Goal: Task Accomplishment & Management: Use online tool/utility

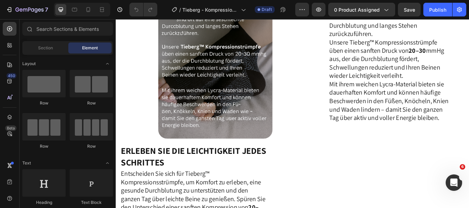
scroll to position [555, 0]
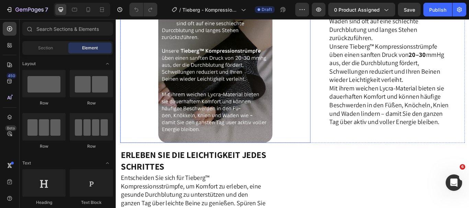
click at [228, 112] on img at bounding box center [231, 64] width 133 height 200
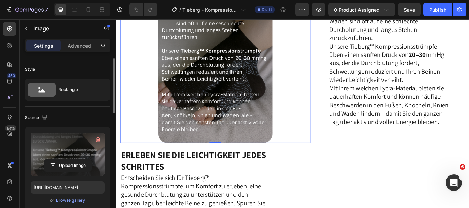
click at [58, 156] on label at bounding box center [68, 154] width 74 height 43
click at [58, 160] on input "file" at bounding box center [67, 166] width 47 height 12
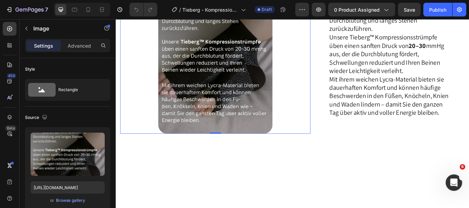
scroll to position [366, 0]
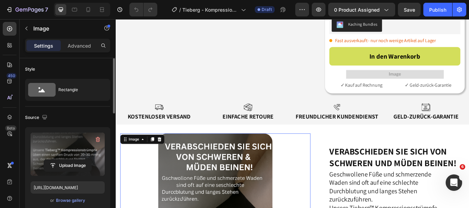
click at [76, 142] on label at bounding box center [68, 154] width 74 height 43
click at [76, 160] on input "file" at bounding box center [67, 166] width 47 height 12
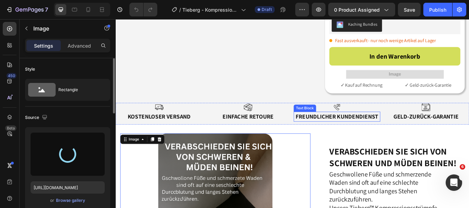
type input "[URL][DOMAIN_NAME]"
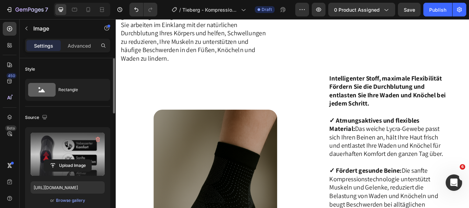
scroll to position [864, 0]
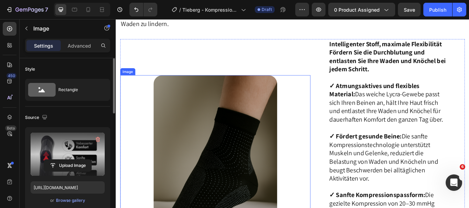
click at [219, 157] on img at bounding box center [232, 193] width 144 height 216
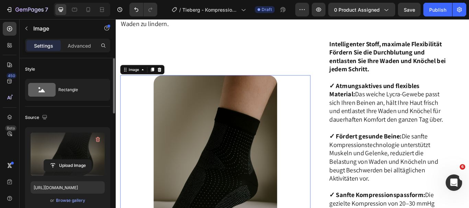
click at [56, 146] on label at bounding box center [68, 154] width 74 height 43
click at [56, 160] on input "file" at bounding box center [67, 166] width 47 height 12
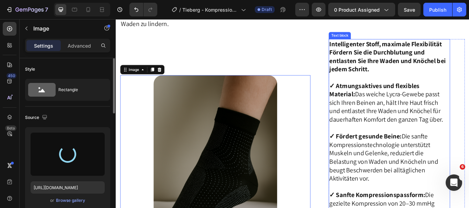
type input "https://cdn.shopify.com/s/files/1/0762/6293/2825/files/gempages_490884928016221…"
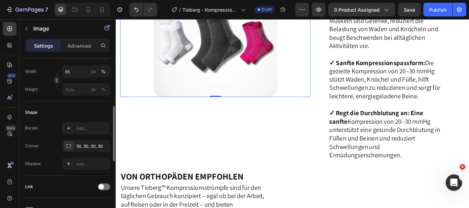
scroll to position [0, 0]
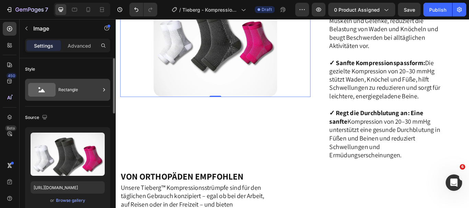
click at [75, 94] on div "Rectangle" at bounding box center [79, 90] width 42 height 16
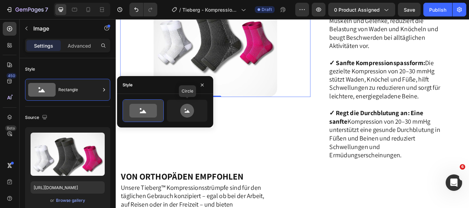
click at [151, 109] on icon at bounding box center [142, 111] width 27 height 14
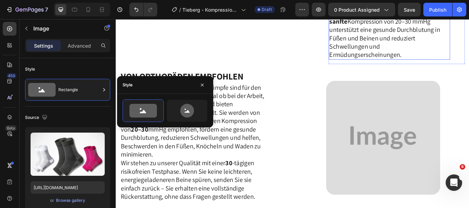
scroll to position [1150, 0]
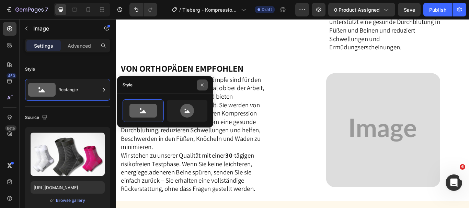
click at [203, 83] on icon "button" at bounding box center [201, 84] width 5 height 5
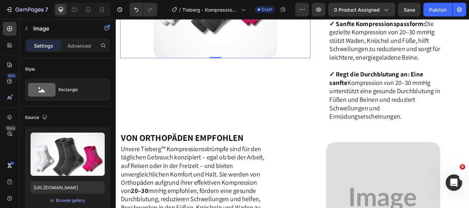
scroll to position [1110, 0]
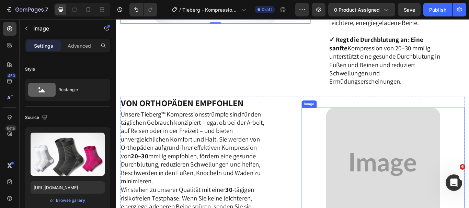
click at [401, 148] on img at bounding box center [427, 189] width 133 height 133
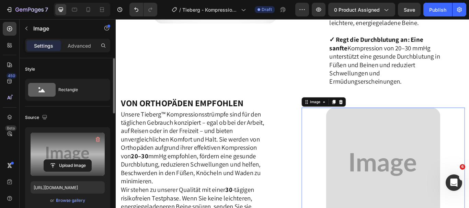
click at [56, 140] on label at bounding box center [68, 154] width 74 height 43
click at [56, 160] on input "file" at bounding box center [67, 166] width 47 height 12
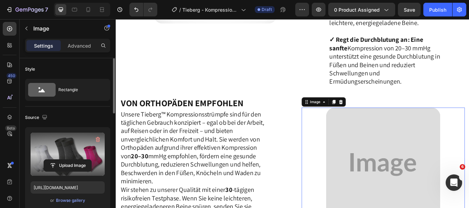
type input "https://cdn.shopify.com/s/files/1/0762/6293/2825/files/gempages_490884928016221…"
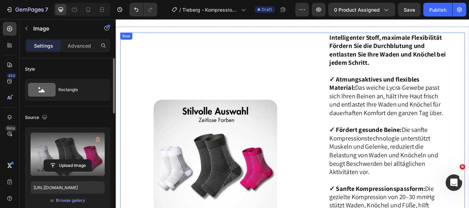
scroll to position [850, 0]
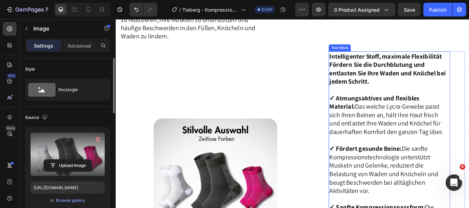
click at [365, 66] on strong "Intelligenter Stoff, maximale Flexibilität" at bounding box center [430, 63] width 131 height 10
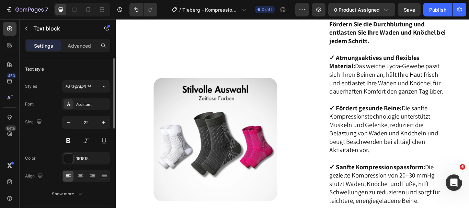
scroll to position [907, 0]
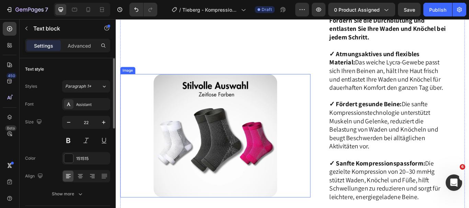
click at [228, 142] on img at bounding box center [232, 155] width 144 height 144
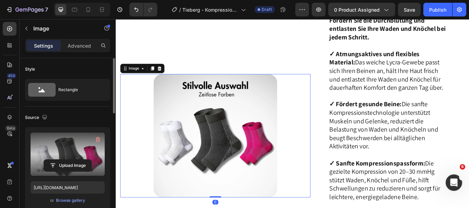
click at [75, 146] on label at bounding box center [68, 154] width 74 height 43
click at [75, 160] on input "file" at bounding box center [67, 166] width 47 height 12
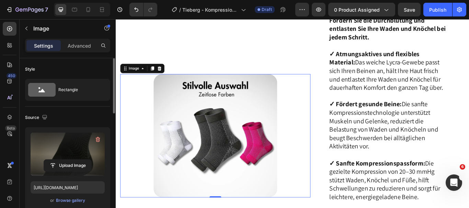
type input "[URL][DOMAIN_NAME]"
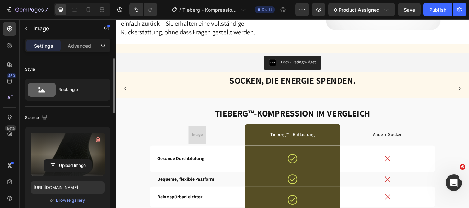
scroll to position [1361, 0]
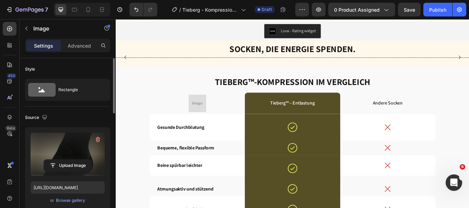
click at [141, 64] on img at bounding box center [140, 64] width 69 height 0
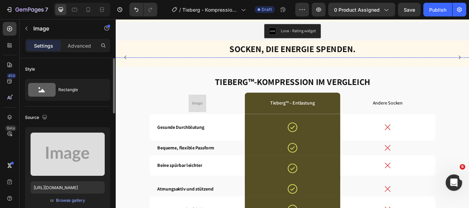
click at [277, 64] on div at bounding box center [355, 64] width 192 height 0
click at [377, 64] on div at bounding box center [427, 64] width 192 height 0
click at [136, 64] on img at bounding box center [140, 64] width 69 height 0
click at [244, 64] on div at bounding box center [283, 64] width 192 height 0
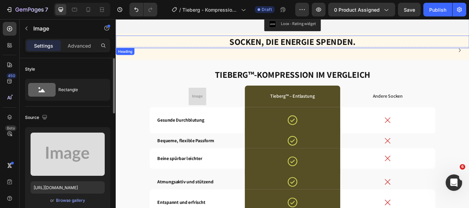
scroll to position [1317, 0]
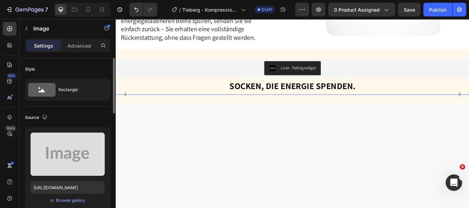
click at [156, 107] on img at bounding box center [140, 107] width 69 height 0
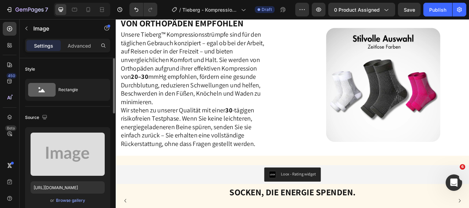
scroll to position [1399, 0]
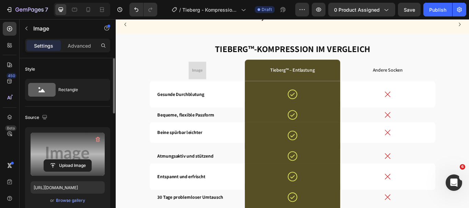
click at [81, 141] on label at bounding box center [68, 154] width 74 height 43
click at [81, 160] on input "file" at bounding box center [67, 166] width 47 height 12
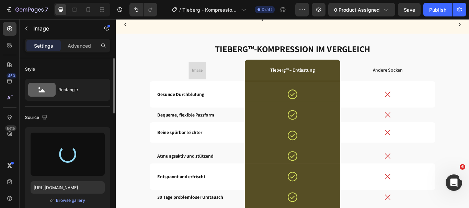
type input "[URL][DOMAIN_NAME]"
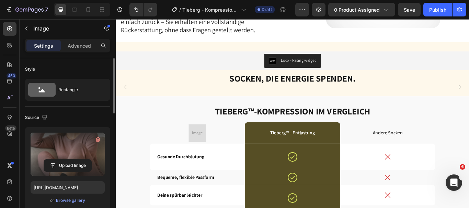
scroll to position [1325, 0]
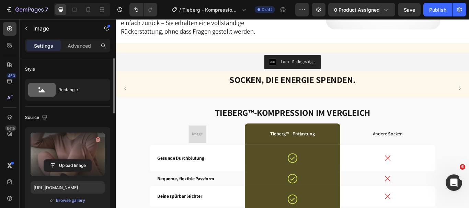
click at [213, 100] on div at bounding box center [140, 100] width 192 height 0
click at [256, 100] on img at bounding box center [283, 100] width 69 height 0
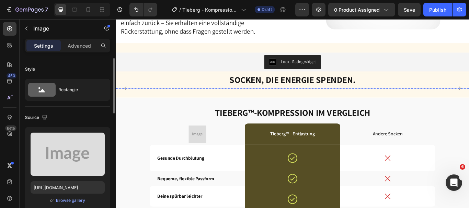
click at [170, 100] on img at bounding box center [140, 100] width 69 height 0
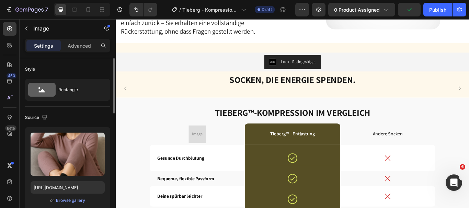
click at [192, 100] on div at bounding box center [140, 100] width 192 height 0
click at [196, 100] on div at bounding box center [140, 100] width 192 height 0
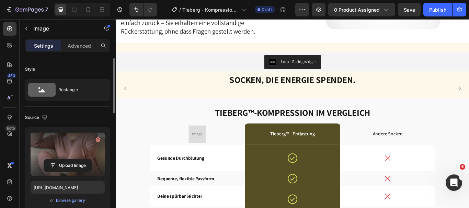
click at [89, 147] on label at bounding box center [68, 154] width 74 height 43
click at [89, 160] on input "file" at bounding box center [67, 166] width 47 height 12
click at [283, 100] on div at bounding box center [355, 100] width 192 height 0
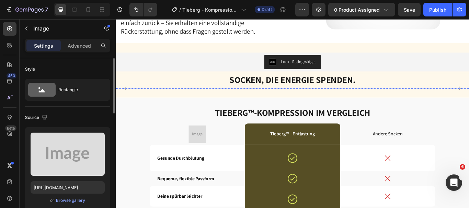
click at [218, 100] on div at bounding box center [140, 100] width 192 height 0
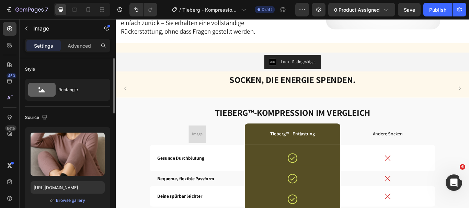
click at [218, 100] on div at bounding box center [140, 100] width 192 height 0
click at [138, 100] on img at bounding box center [140, 100] width 69 height 0
click at [274, 100] on div at bounding box center [355, 100] width 192 height 0
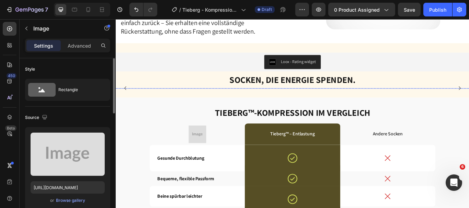
click at [226, 100] on div at bounding box center [140, 100] width 192 height 0
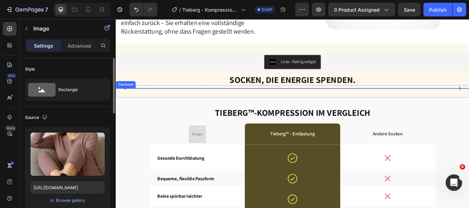
click at [235, 100] on div "Image 0" at bounding box center [140, 100] width 192 height 0
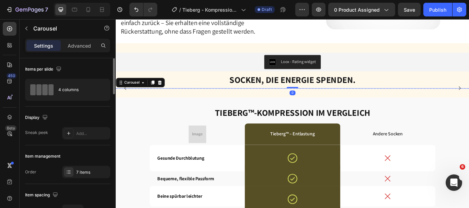
click at [208, 100] on div at bounding box center [140, 100] width 192 height 0
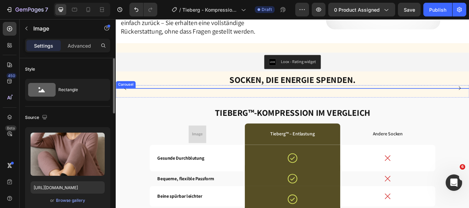
click at [229, 100] on div "Image 0" at bounding box center [140, 100] width 192 height 0
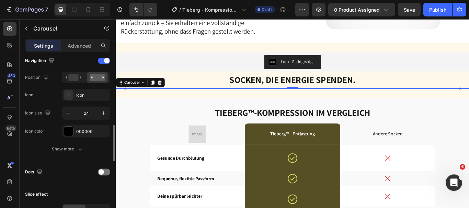
scroll to position [272, 0]
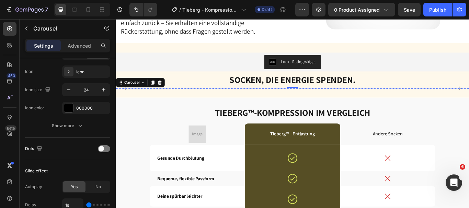
click at [201, 100] on div at bounding box center [140, 100] width 192 height 0
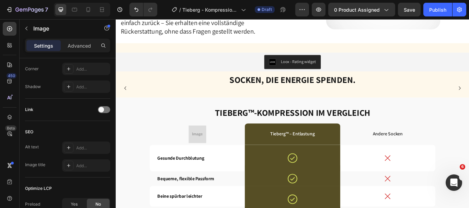
scroll to position [0, 0]
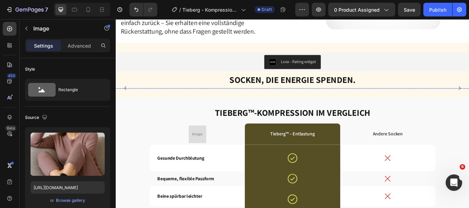
click at [253, 100] on img at bounding box center [283, 100] width 69 height 0
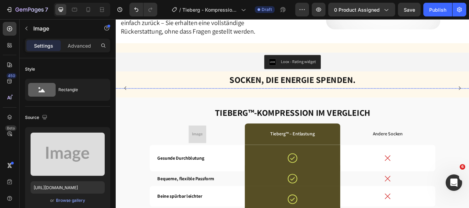
click at [227, 100] on div at bounding box center [140, 100] width 192 height 0
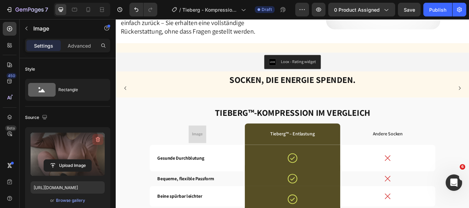
click at [98, 139] on icon "button" at bounding box center [97, 139] width 7 height 7
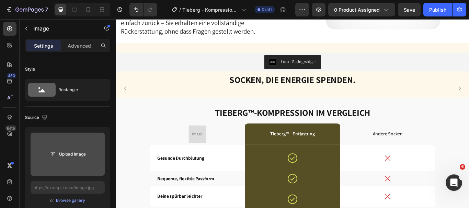
click at [136, 100] on img at bounding box center [140, 100] width 69 height 0
click at [132, 8] on button "Undo/Redo" at bounding box center [136, 10] width 14 height 14
type input "[URL][DOMAIN_NAME]"
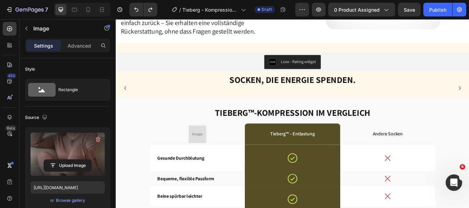
click at [205, 100] on div at bounding box center [140, 100] width 192 height 0
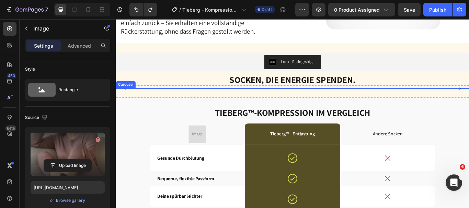
click at [186, 100] on div "Image 0" at bounding box center [140, 100] width 192 height 0
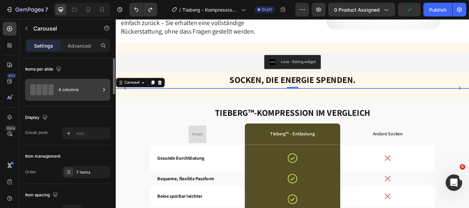
click at [79, 98] on div "4 columns" at bounding box center [79, 90] width 42 height 16
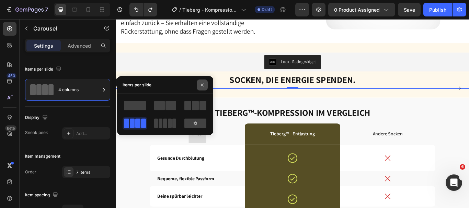
click at [202, 83] on icon "button" at bounding box center [201, 84] width 5 height 5
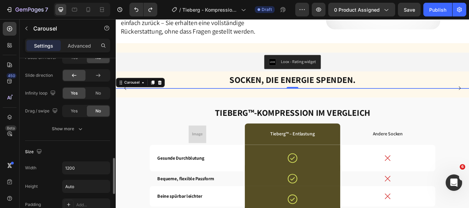
scroll to position [449, 0]
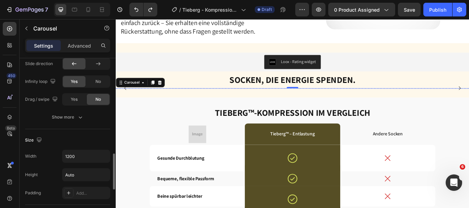
click at [194, 100] on div at bounding box center [140, 100] width 192 height 0
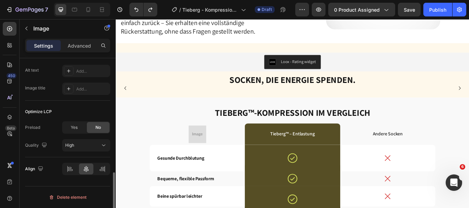
scroll to position [0, 0]
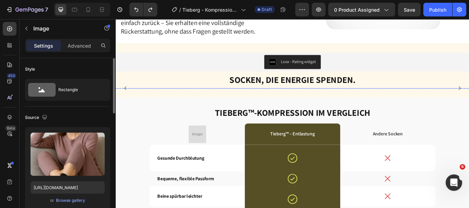
click at [308, 100] on div at bounding box center [355, 100] width 192 height 0
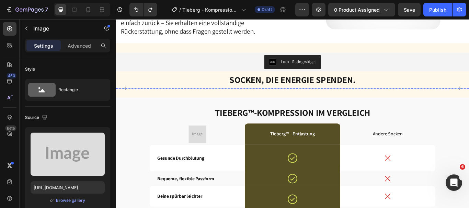
click at [213, 100] on div at bounding box center [140, 100] width 192 height 0
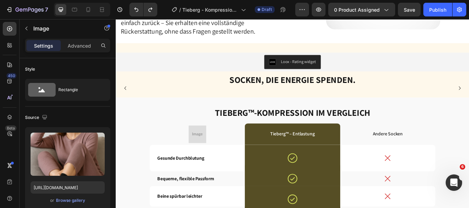
click at [216, 100] on div at bounding box center [140, 100] width 192 height 0
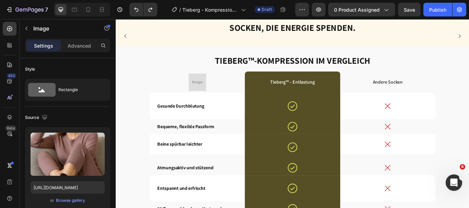
scroll to position [1387, 0]
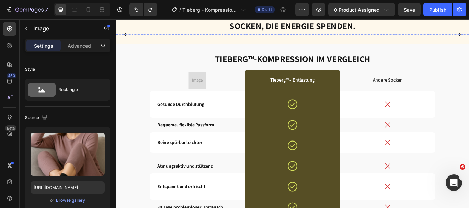
click at [277, 37] on div at bounding box center [355, 37] width 192 height 0
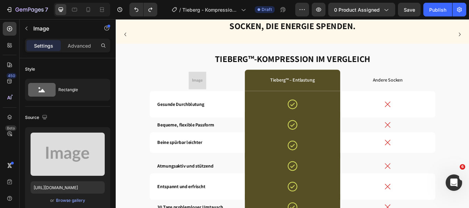
click at [314, 37] on div at bounding box center [355, 37] width 192 height 0
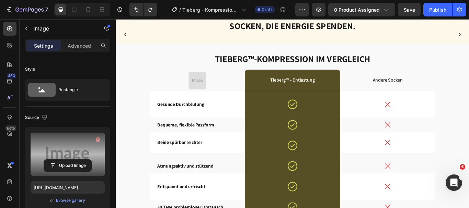
click at [52, 147] on label at bounding box center [68, 154] width 74 height 43
click at [52, 160] on input "file" at bounding box center [67, 166] width 47 height 12
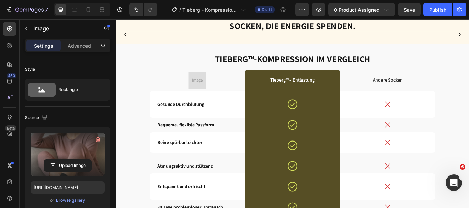
type input "[URL][DOMAIN_NAME]"
click at [302, 37] on div at bounding box center [355, 37] width 192 height 0
click at [136, 12] on icon "Undo/Redo" at bounding box center [136, 9] width 7 height 7
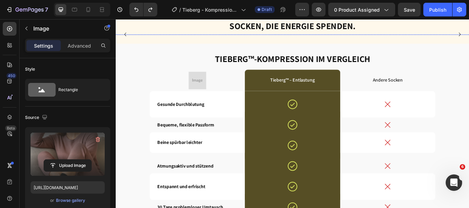
click at [336, 37] on div at bounding box center [427, 37] width 192 height 0
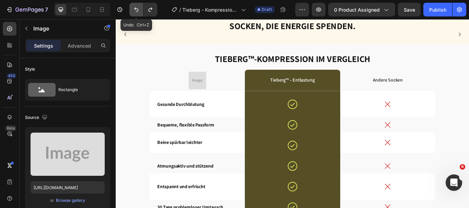
click at [134, 10] on icon "Undo/Redo" at bounding box center [136, 9] width 7 height 7
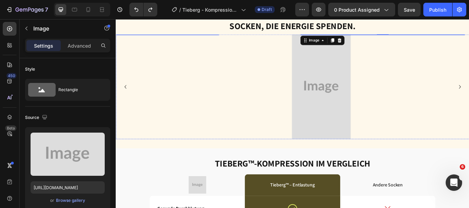
click at [194, 37] on div at bounding box center [140, 37] width 192 height 0
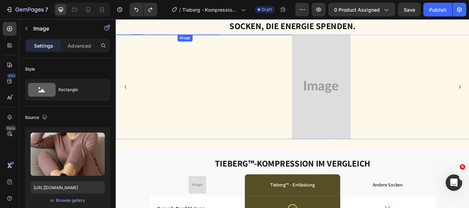
click at [239, 37] on div at bounding box center [283, 37] width 192 height 0
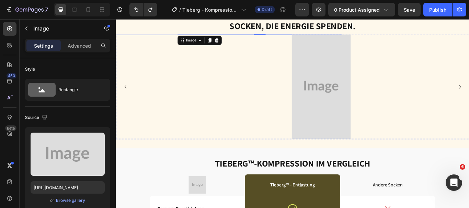
click at [171, 37] on img at bounding box center [140, 37] width 69 height 0
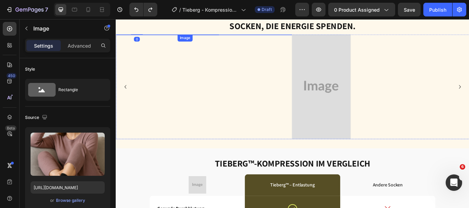
click at [259, 37] on img at bounding box center [283, 37] width 69 height 0
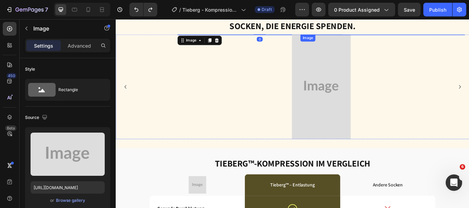
click at [366, 37] on div at bounding box center [427, 37] width 192 height 0
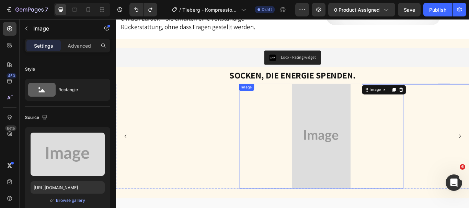
scroll to position [1325, 0]
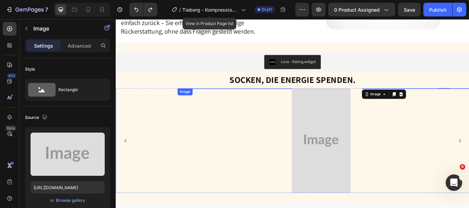
click at [246, 100] on div at bounding box center [283, 100] width 192 height 0
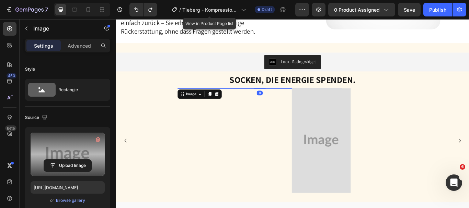
click at [77, 137] on label at bounding box center [68, 154] width 74 height 43
click at [77, 160] on input "file" at bounding box center [67, 166] width 47 height 12
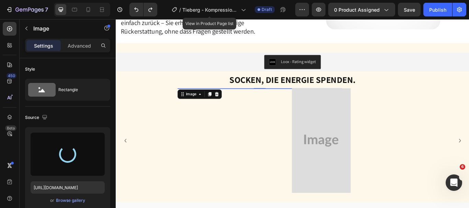
type input "[URL][DOMAIN_NAME]"
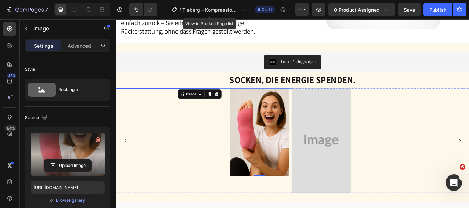
click at [223, 100] on div at bounding box center [140, 100] width 192 height 0
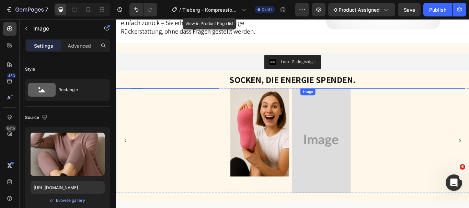
click at [380, 100] on div at bounding box center [427, 100] width 192 height 0
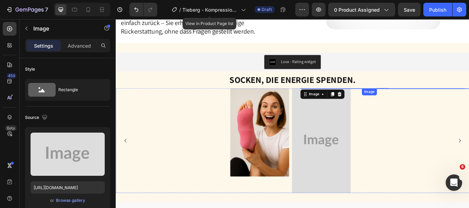
scroll to position [1330, 0]
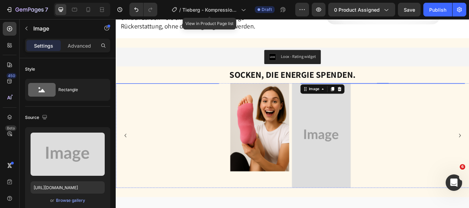
click at [231, 94] on div at bounding box center [140, 94] width 192 height 0
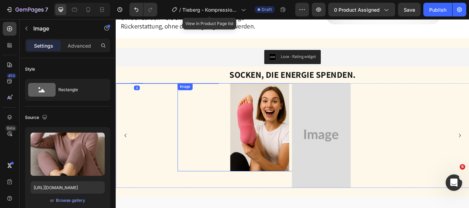
click at [250, 153] on img at bounding box center [283, 145] width 69 height 103
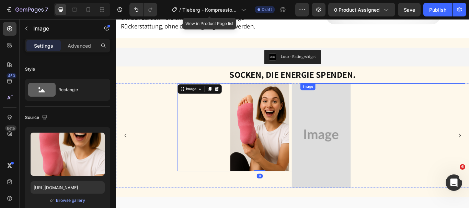
click at [349, 94] on div at bounding box center [427, 94] width 192 height 0
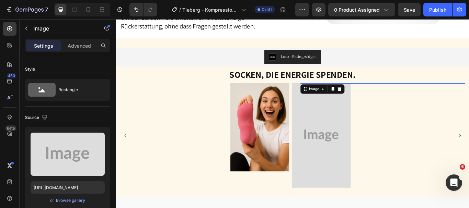
click at [381, 94] on div at bounding box center [427, 94] width 192 height 0
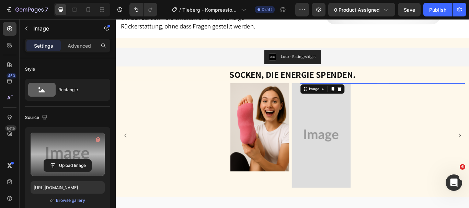
click at [73, 146] on label at bounding box center [68, 154] width 74 height 43
click at [73, 160] on input "file" at bounding box center [67, 166] width 47 height 12
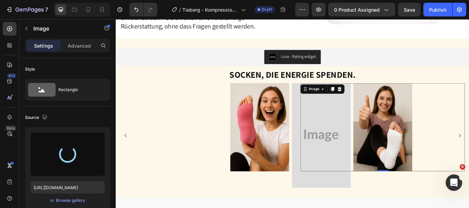
type input "https://cdn.shopify.com/s/files/1/0762/6293/2825/files/gempages_490884928016221…"
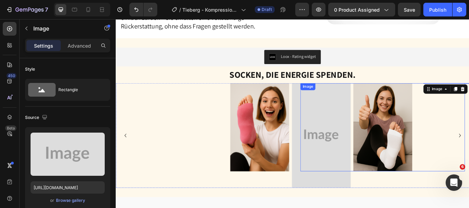
click at [345, 148] on div at bounding box center [427, 145] width 192 height 103
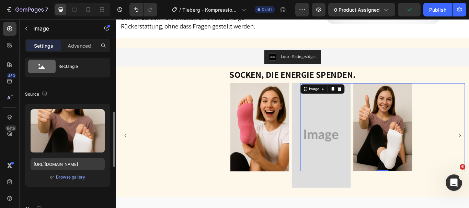
scroll to position [58, 0]
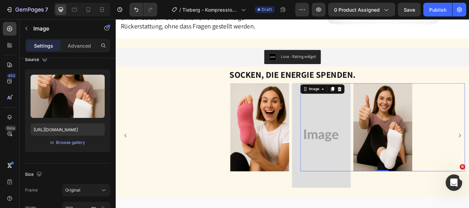
click at [375, 160] on div at bounding box center [427, 145] width 192 height 103
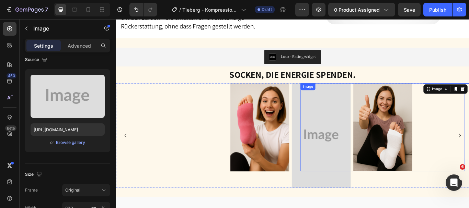
click at [348, 167] on div at bounding box center [427, 145] width 192 height 103
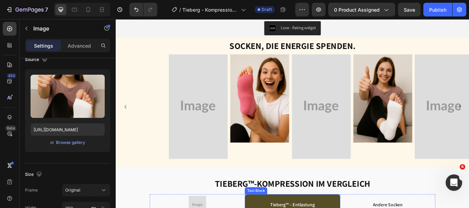
scroll to position [1363, 0]
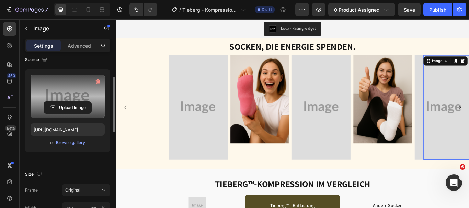
click at [87, 90] on label at bounding box center [68, 96] width 74 height 43
click at [87, 102] on input "file" at bounding box center [67, 108] width 47 height 12
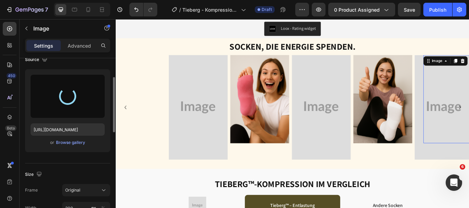
type input "https://cdn.shopify.com/s/files/1/0762/6293/2825/files/gempages_490884928016221…"
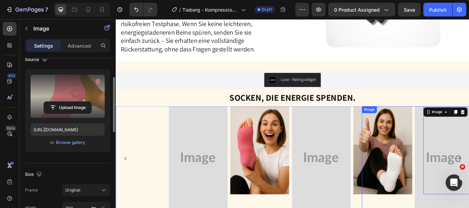
scroll to position [1358, 0]
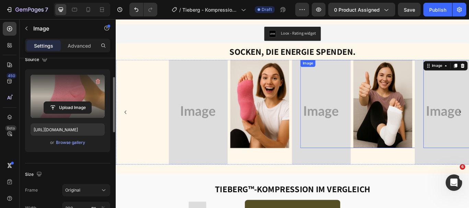
click at [365, 145] on div at bounding box center [427, 118] width 192 height 103
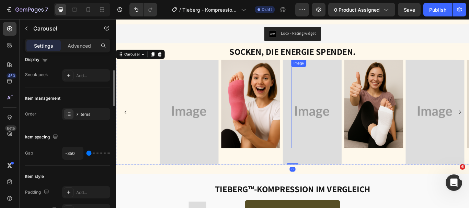
scroll to position [0, 0]
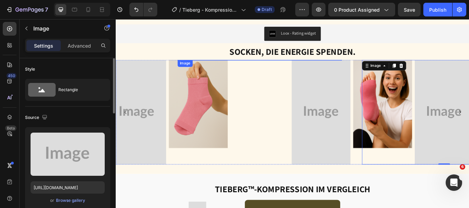
click at [210, 67] on div at bounding box center [283, 67] width 192 height 0
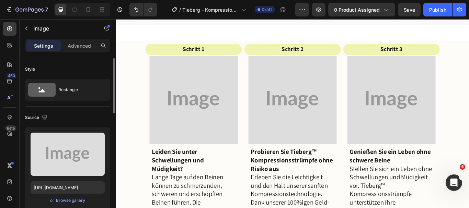
scroll to position [1807, 0]
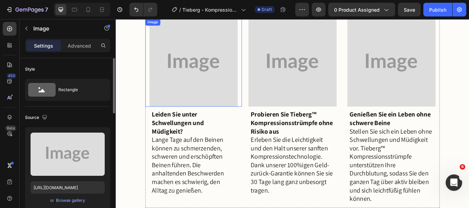
click at [168, 98] on img at bounding box center [206, 70] width 103 height 103
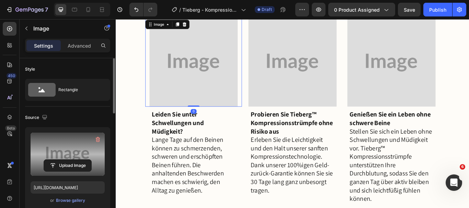
click at [84, 152] on label at bounding box center [68, 154] width 74 height 43
click at [84, 160] on input "file" at bounding box center [67, 166] width 47 height 12
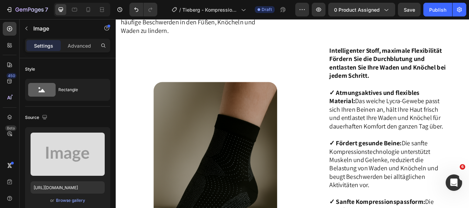
scroll to position [859, 0]
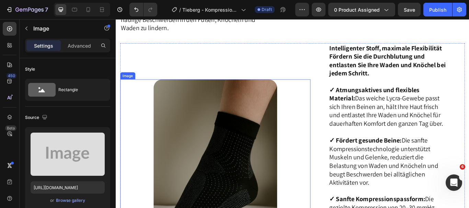
click at [247, 164] on img at bounding box center [232, 198] width 144 height 216
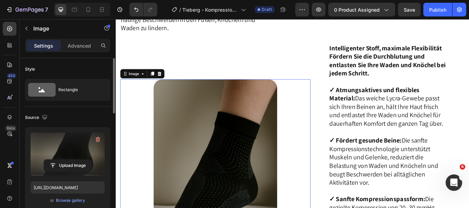
click at [68, 151] on label at bounding box center [68, 154] width 74 height 43
click at [68, 160] on input "file" at bounding box center [67, 166] width 47 height 12
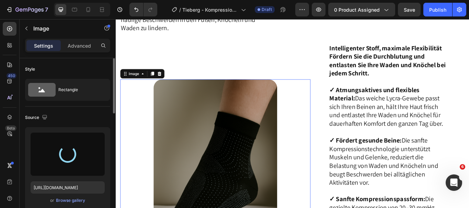
type input "[URL][DOMAIN_NAME]"
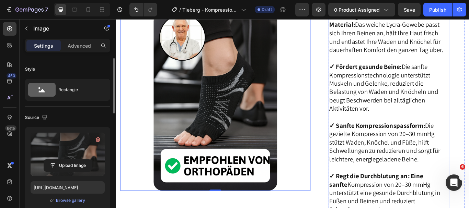
scroll to position [928, 0]
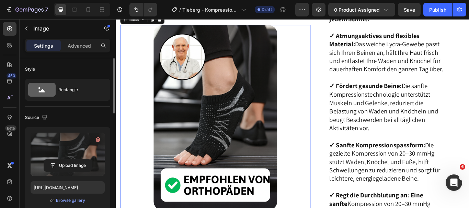
click at [55, 149] on label at bounding box center [68, 154] width 74 height 43
click at [55, 160] on input "file" at bounding box center [67, 166] width 47 height 12
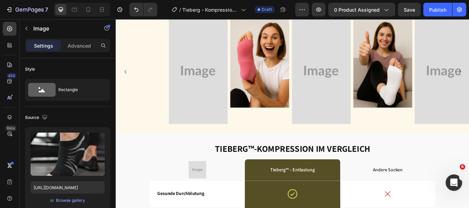
scroll to position [1426, 0]
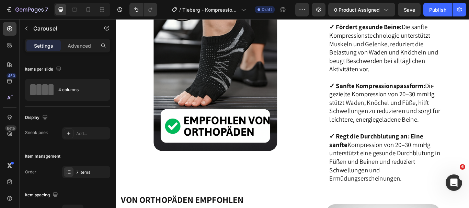
scroll to position [997, 0]
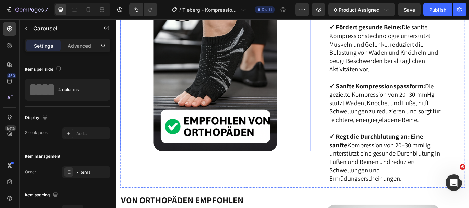
click at [244, 77] on img at bounding box center [232, 65] width 144 height 216
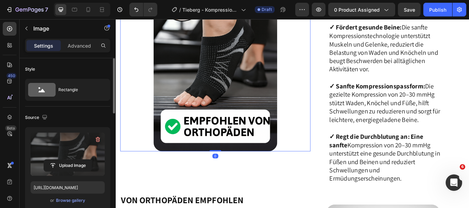
click at [85, 152] on label at bounding box center [68, 154] width 74 height 43
click at [85, 160] on input "file" at bounding box center [67, 166] width 47 height 12
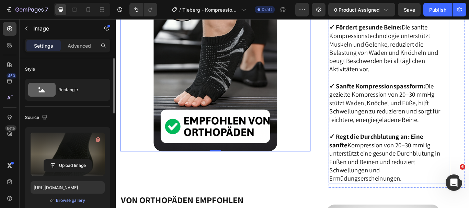
type input "[URL][DOMAIN_NAME]"
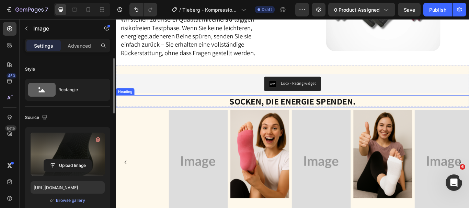
scroll to position [1317, 0]
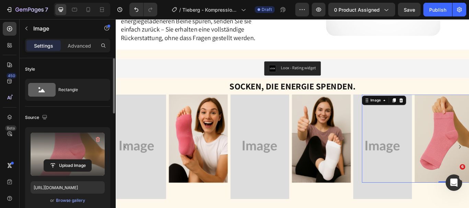
click at [70, 145] on label at bounding box center [68, 154] width 74 height 43
click at [70, 160] on input "file" at bounding box center [67, 166] width 47 height 12
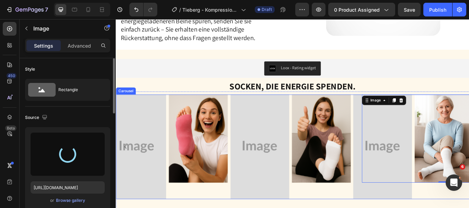
type input "https://cdn.shopify.com/s/files/1/0762/6293/2825/files/gempages_490884928016221…"
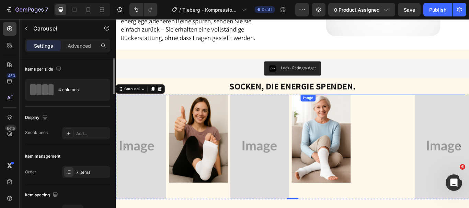
click at [469, 107] on div at bounding box center [427, 107] width 192 height 0
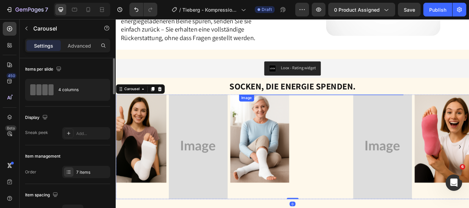
click at [434, 107] on div at bounding box center [355, 107] width 192 height 0
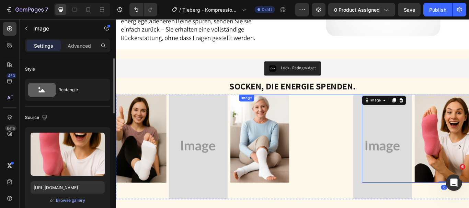
click at [425, 107] on div at bounding box center [355, 107] width 192 height 0
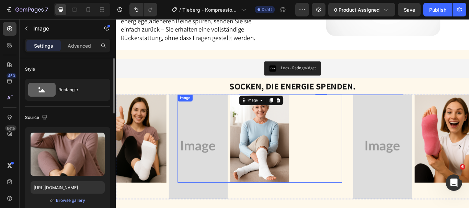
click at [220, 157] on div at bounding box center [283, 158] width 192 height 103
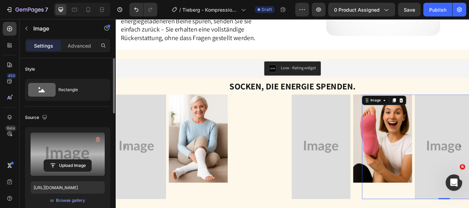
click at [75, 151] on label at bounding box center [68, 154] width 74 height 43
click at [75, 160] on input "file" at bounding box center [67, 166] width 47 height 12
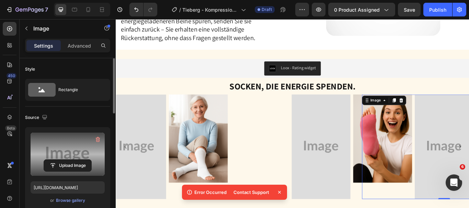
click at [77, 156] on label at bounding box center [68, 154] width 74 height 43
click at [77, 160] on input "file" at bounding box center [67, 166] width 47 height 12
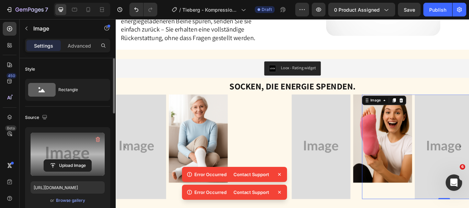
click at [280, 192] on icon at bounding box center [279, 192] width 7 height 7
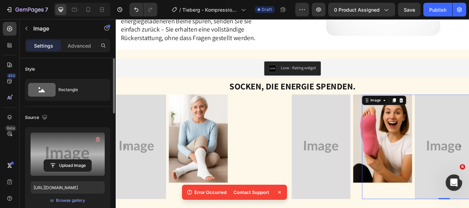
click at [280, 192] on icon at bounding box center [279, 192] width 7 height 7
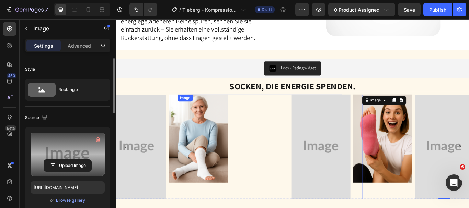
click at [370, 107] on div at bounding box center [283, 107] width 192 height 0
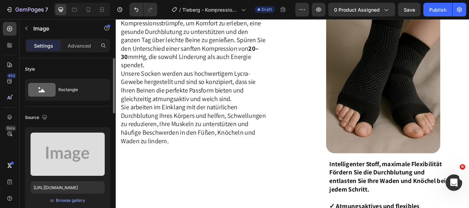
scroll to position [728, 0]
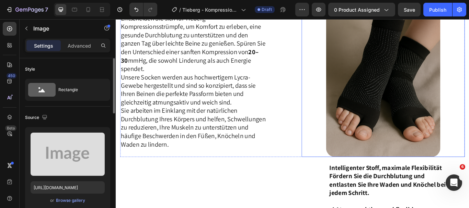
click at [428, 110] on img at bounding box center [427, 80] width 133 height 200
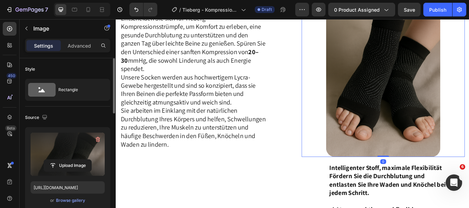
click at [56, 140] on label at bounding box center [68, 154] width 74 height 43
click at [56, 160] on input "file" at bounding box center [67, 166] width 47 height 12
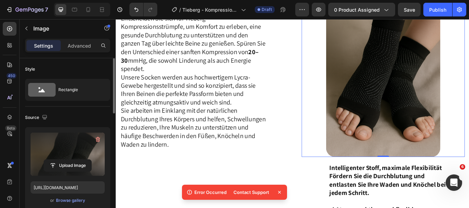
click at [417, 114] on img at bounding box center [427, 80] width 133 height 200
click at [87, 148] on label at bounding box center [68, 154] width 74 height 43
click at [87, 160] on input "file" at bounding box center [67, 166] width 47 height 12
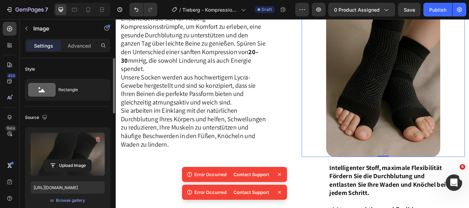
click at [280, 173] on icon at bounding box center [279, 174] width 7 height 7
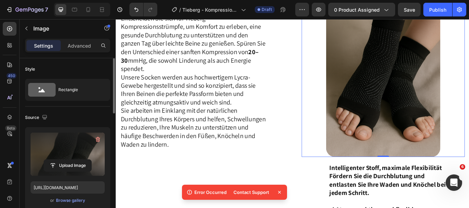
click at [280, 192] on icon at bounding box center [279, 192] width 3 height 3
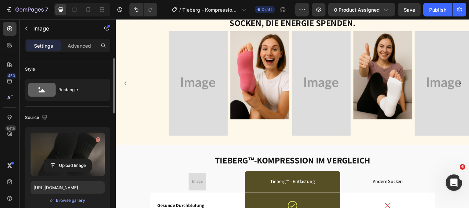
scroll to position [1380, 0]
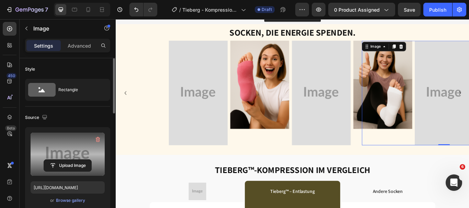
click at [85, 150] on label at bounding box center [68, 154] width 74 height 43
click at [85, 160] on input "file" at bounding box center [67, 166] width 47 height 12
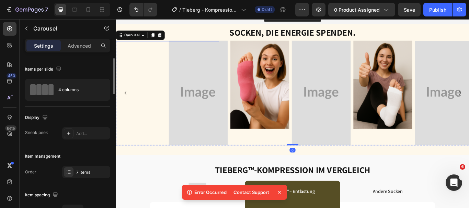
click at [193, 45] on div at bounding box center [140, 45] width 192 height 0
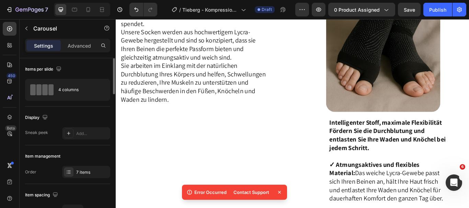
scroll to position [730, 0]
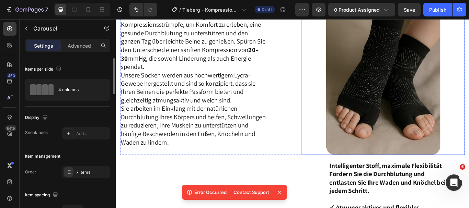
click at [424, 122] on img at bounding box center [427, 78] width 133 height 200
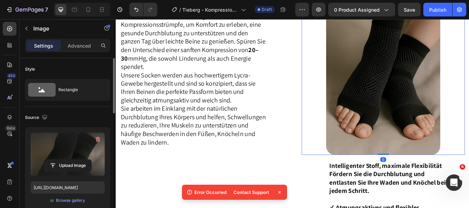
click at [58, 152] on label at bounding box center [68, 154] width 74 height 43
click at [58, 160] on input "file" at bounding box center [67, 166] width 47 height 12
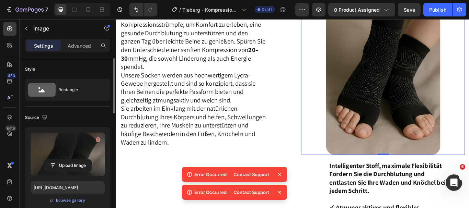
click at [279, 173] on icon at bounding box center [279, 174] width 7 height 7
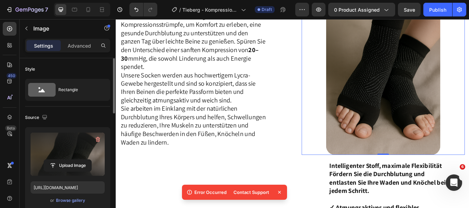
click at [280, 193] on icon at bounding box center [279, 192] width 7 height 7
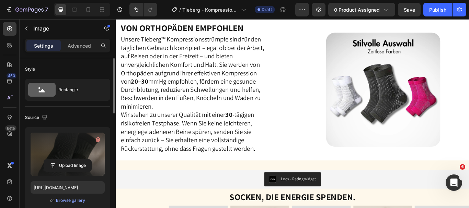
scroll to position [1331, 0]
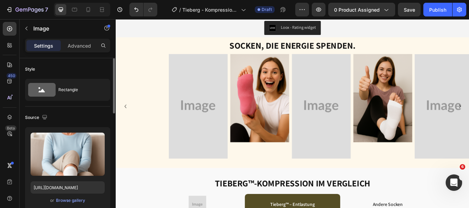
scroll to position [1352, 0]
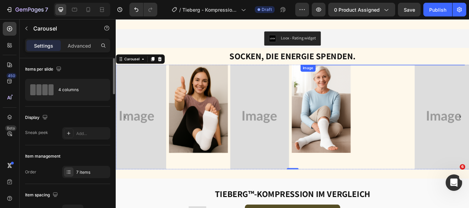
click at [469, 72] on div at bounding box center [427, 72] width 192 height 0
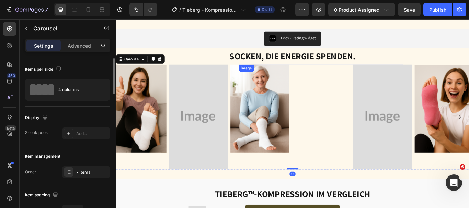
click at [437, 72] on div at bounding box center [355, 72] width 192 height 0
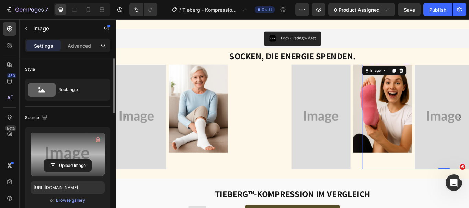
click at [62, 153] on label at bounding box center [68, 154] width 74 height 43
click at [62, 160] on input "file" at bounding box center [67, 166] width 47 height 12
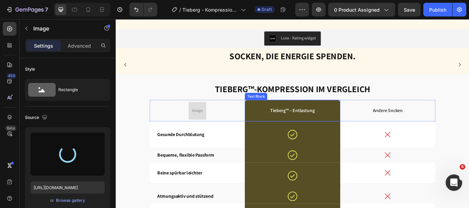
type input "[URL][DOMAIN_NAME]"
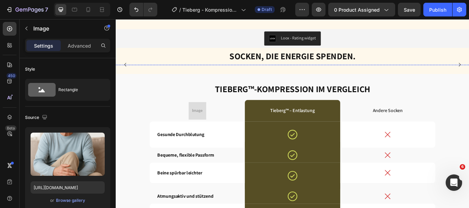
click at [364, 72] on div at bounding box center [283, 72] width 192 height 0
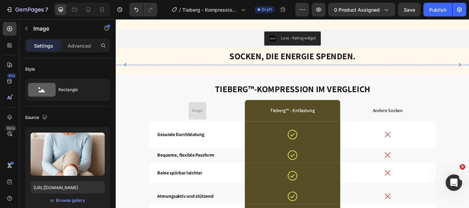
click at [397, 72] on img at bounding box center [426, 72] width 69 height 0
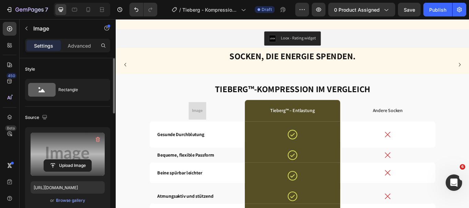
click at [79, 145] on label at bounding box center [68, 154] width 74 height 43
click at [79, 160] on input "file" at bounding box center [67, 166] width 47 height 12
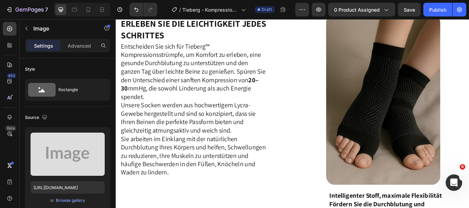
scroll to position [645, 0]
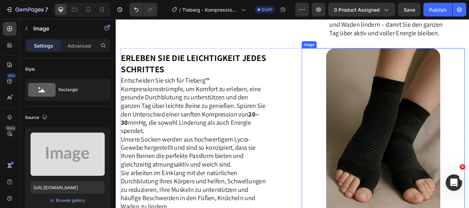
click at [442, 155] on img at bounding box center [427, 153] width 133 height 200
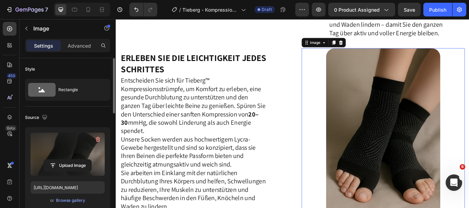
click at [75, 155] on label at bounding box center [68, 154] width 74 height 43
click at [75, 160] on input "file" at bounding box center [67, 166] width 47 height 12
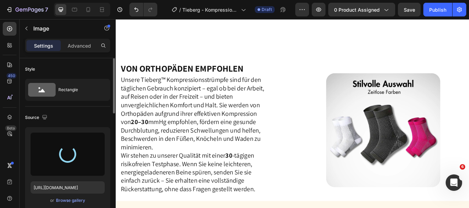
scroll to position [1301, 0]
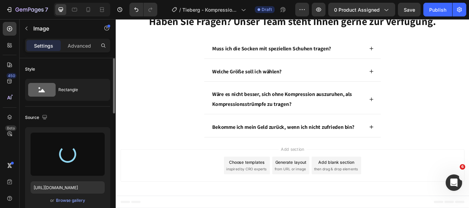
type input "[URL][DOMAIN_NAME]"
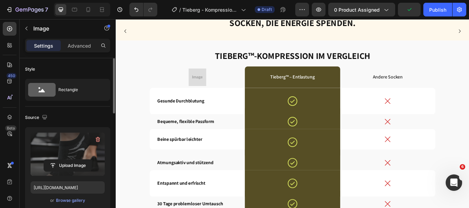
scroll to position [1421, 0]
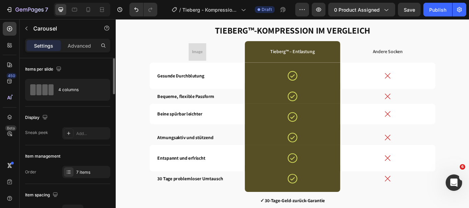
click at [469, 4] on div at bounding box center [427, 4] width 192 height 0
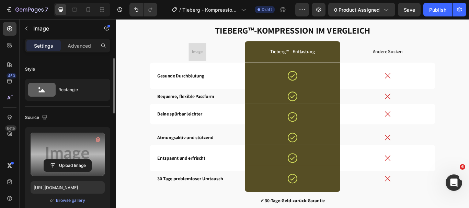
click at [87, 140] on label at bounding box center [68, 154] width 74 height 43
click at [87, 160] on input "file" at bounding box center [67, 166] width 47 height 12
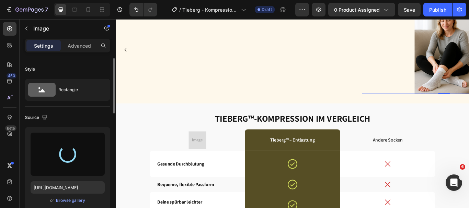
type input "[URL][DOMAIN_NAME]"
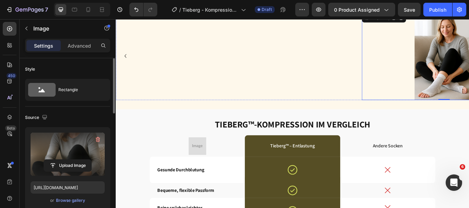
scroll to position [1404, 0]
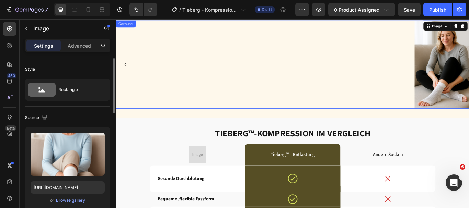
click at [128, 77] on icon "Carousel Back Arrow" at bounding box center [127, 72] width 8 height 8
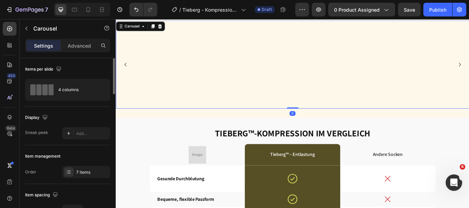
click at [128, 77] on icon "Carousel Back Arrow" at bounding box center [127, 72] width 8 height 8
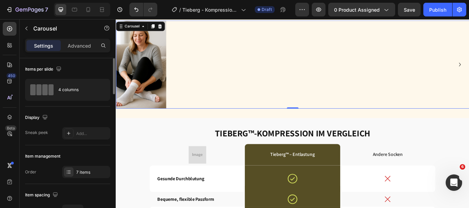
click at [128, 77] on icon "Carousel Back Arrow" at bounding box center [127, 72] width 8 height 8
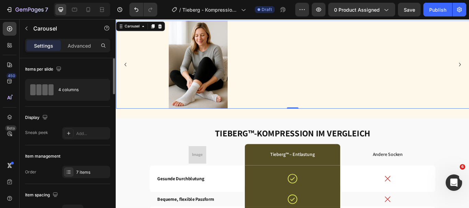
click at [128, 77] on icon "Carousel Back Arrow" at bounding box center [127, 72] width 8 height 8
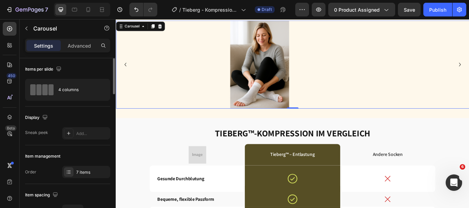
click at [128, 77] on icon "Carousel Back Arrow" at bounding box center [127, 72] width 8 height 8
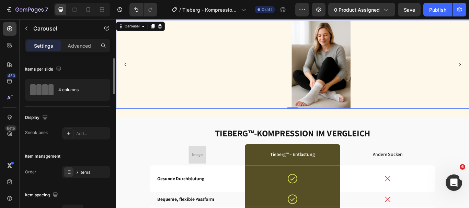
click at [128, 77] on icon "Carousel Back Arrow" at bounding box center [127, 72] width 8 height 8
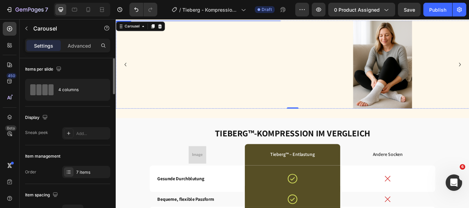
click at [149, 21] on div at bounding box center [212, 21] width 192 height 0
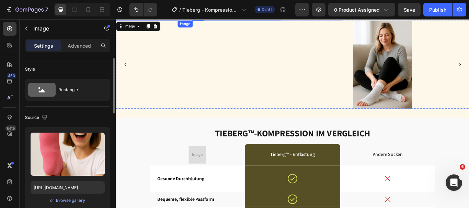
click at [194, 21] on div at bounding box center [283, 21] width 192 height 0
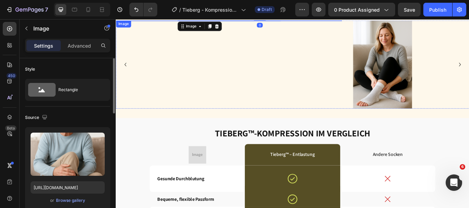
click at [183, 21] on img at bounding box center [211, 21] width 69 height 0
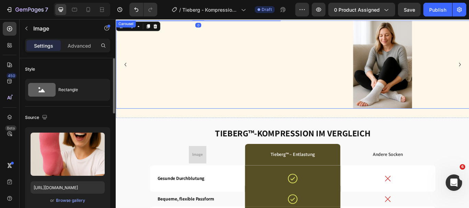
click at [128, 77] on icon "Carousel Back Arrow" at bounding box center [127, 72] width 8 height 8
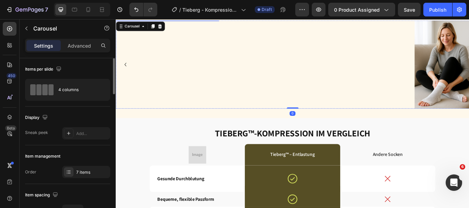
click at [208, 21] on div at bounding box center [140, 21] width 192 height 0
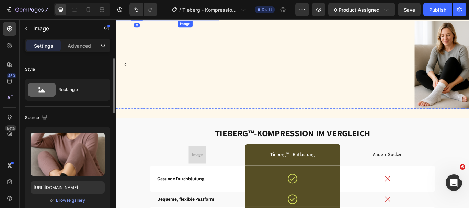
click at [242, 21] on div at bounding box center [283, 21] width 192 height 0
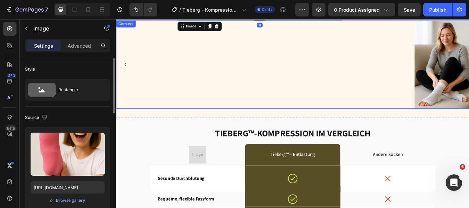
click at [209, 124] on div "Image" at bounding box center [140, 72] width 192 height 103
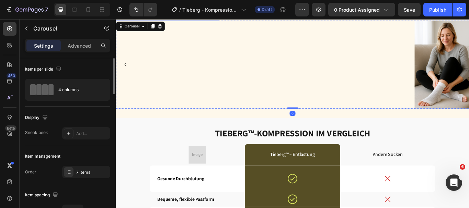
click at [215, 21] on div at bounding box center [140, 21] width 192 height 0
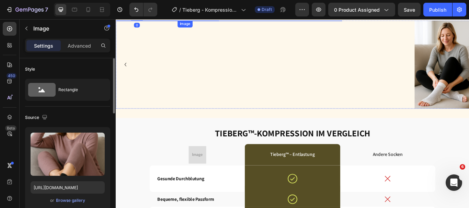
click at [245, 21] on div at bounding box center [283, 21] width 192 height 0
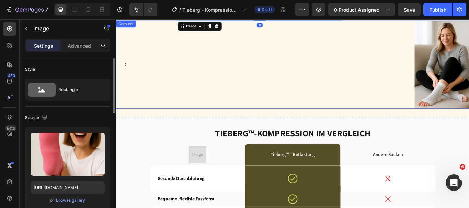
click at [128, 77] on icon "Carousel Back Arrow" at bounding box center [127, 72] width 8 height 8
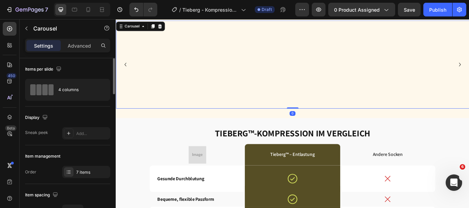
click at [128, 77] on icon "Carousel Back Arrow" at bounding box center [127, 72] width 8 height 8
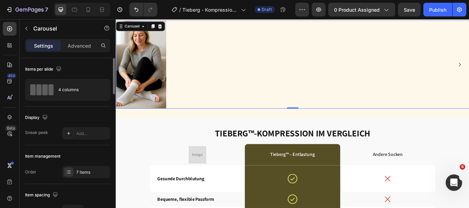
click at [128, 77] on icon "Carousel Back Arrow" at bounding box center [127, 72] width 8 height 8
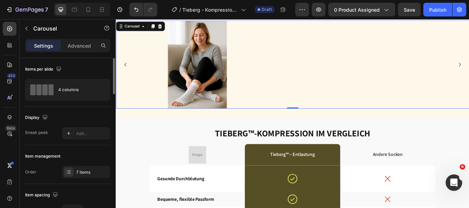
click at [128, 77] on icon "Carousel Back Arrow" at bounding box center [127, 72] width 8 height 8
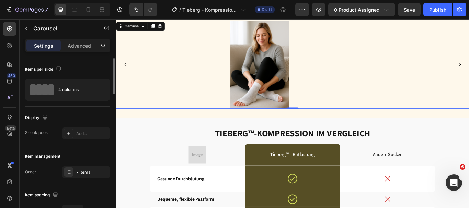
click at [128, 77] on icon "Carousel Back Arrow" at bounding box center [127, 72] width 8 height 8
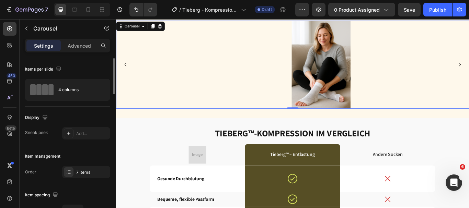
click at [128, 77] on icon "Carousel Back Arrow" at bounding box center [127, 72] width 8 height 8
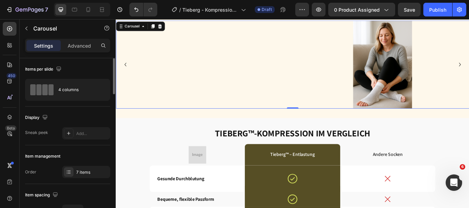
click at [128, 77] on icon "Carousel Back Arrow" at bounding box center [127, 72] width 8 height 8
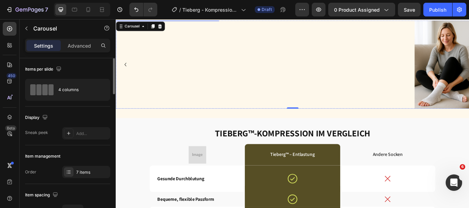
click at [198, 21] on div at bounding box center [140, 21] width 192 height 0
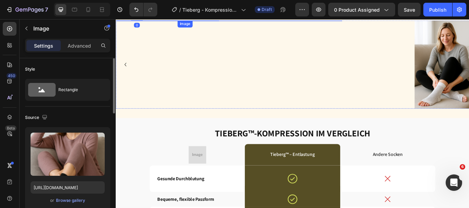
click at [241, 21] on div at bounding box center [283, 21] width 192 height 0
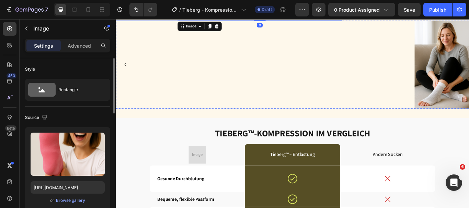
click at [228, 21] on div at bounding box center [140, 21] width 192 height 0
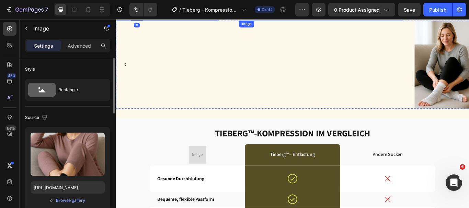
click at [266, 21] on div at bounding box center [355, 21] width 192 height 0
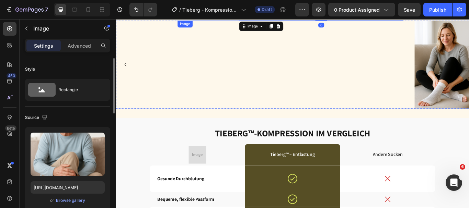
click at [247, 21] on div at bounding box center [283, 21] width 192 height 0
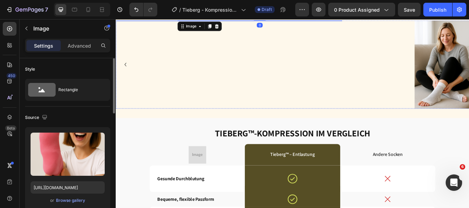
click at [180, 21] on div at bounding box center [140, 21] width 192 height 0
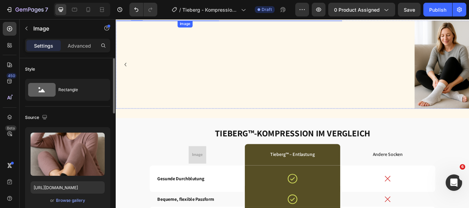
click at [241, 21] on div at bounding box center [283, 21] width 192 height 0
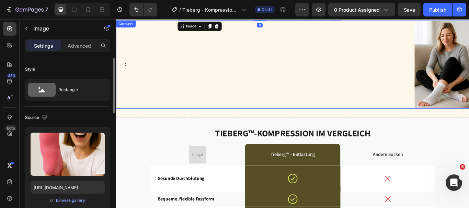
click at [126, 77] on icon "Carousel Back Arrow" at bounding box center [127, 72] width 8 height 8
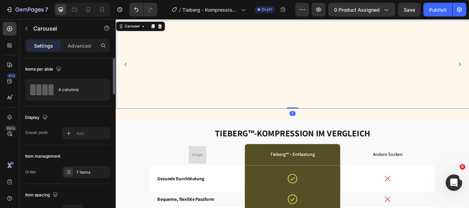
click at [126, 77] on icon "Carousel Back Arrow" at bounding box center [127, 72] width 8 height 8
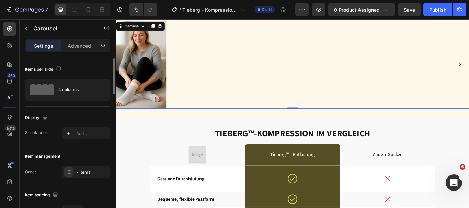
click at [126, 77] on icon "Carousel Back Arrow" at bounding box center [127, 72] width 8 height 8
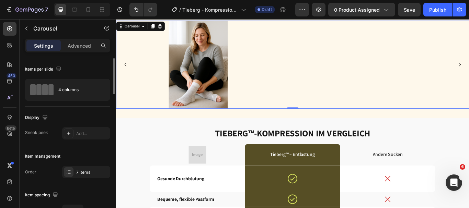
click at [126, 77] on icon "Carousel Back Arrow" at bounding box center [127, 72] width 8 height 8
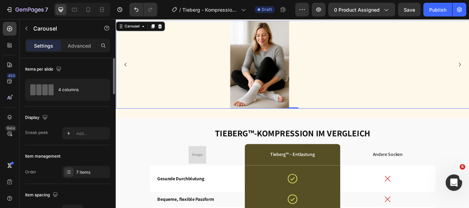
click at [126, 77] on icon "Carousel Back Arrow" at bounding box center [127, 72] width 8 height 8
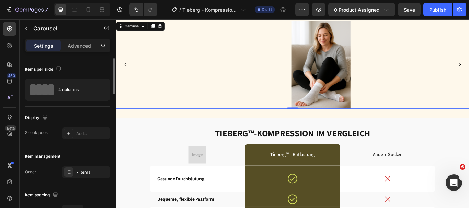
click at [126, 77] on icon "Carousel Back Arrow" at bounding box center [127, 72] width 8 height 8
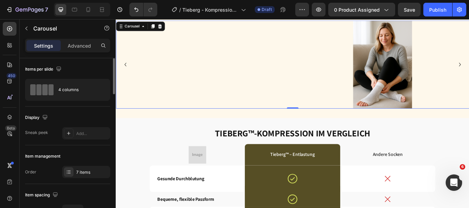
click at [126, 77] on icon "Carousel Back Arrow" at bounding box center [127, 72] width 8 height 8
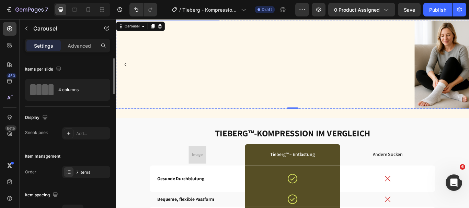
click at [200, 21] on div at bounding box center [140, 21] width 192 height 0
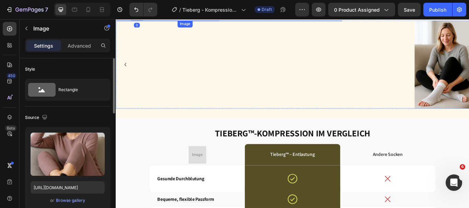
click at [245, 21] on div at bounding box center [283, 21] width 192 height 0
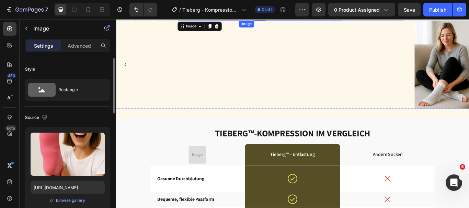
click at [289, 21] on div at bounding box center [355, 21] width 192 height 0
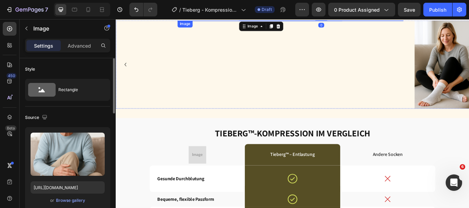
click at [241, 21] on div at bounding box center [283, 21] width 192 height 0
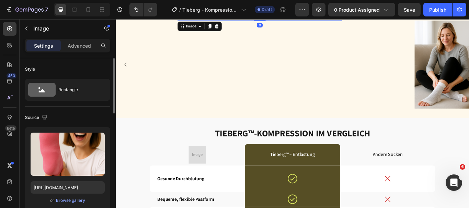
click at [250, 21] on img at bounding box center [283, 21] width 69 height 0
click at [264, 23] on div "Image" at bounding box center [268, 25] width 18 height 8
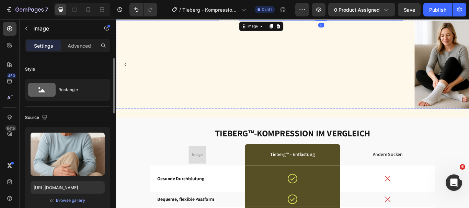
click at [233, 21] on div at bounding box center [140, 21] width 192 height 0
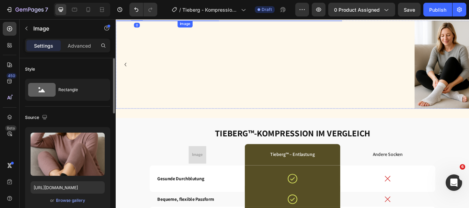
click at [238, 21] on div at bounding box center [283, 21] width 192 height 0
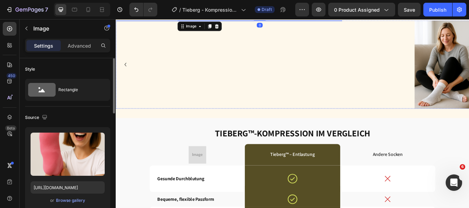
click at [147, 21] on img at bounding box center [140, 21] width 69 height 0
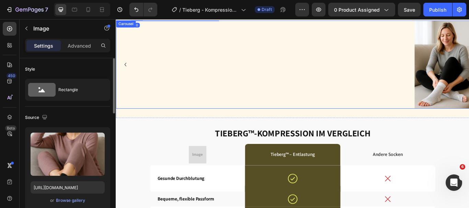
click at [125, 77] on icon "Carousel Back Arrow" at bounding box center [127, 72] width 8 height 8
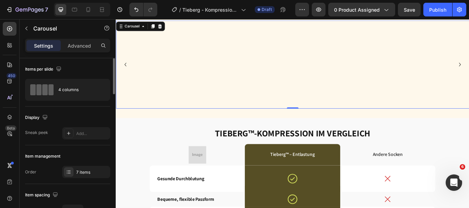
click at [273, 124] on div "Image" at bounding box center [212, 72] width 192 height 103
click at [305, 21] on div at bounding box center [212, 21] width 192 height 0
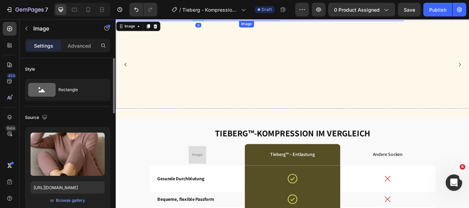
click at [319, 21] on div at bounding box center [355, 21] width 192 height 0
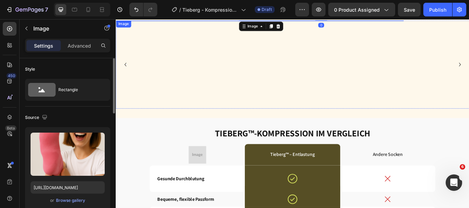
click at [251, 21] on div at bounding box center [212, 21] width 192 height 0
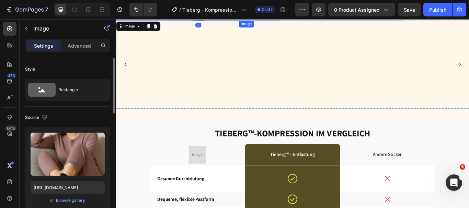
click at [313, 21] on div at bounding box center [355, 21] width 192 height 0
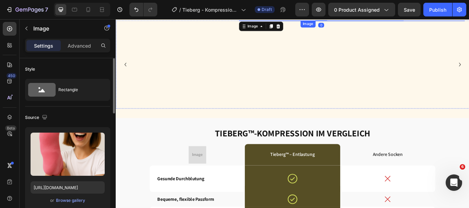
click at [336, 21] on div at bounding box center [427, 21] width 192 height 0
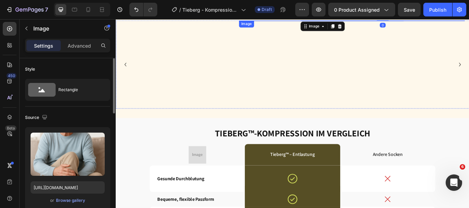
click at [324, 21] on img at bounding box center [355, 21] width 69 height 0
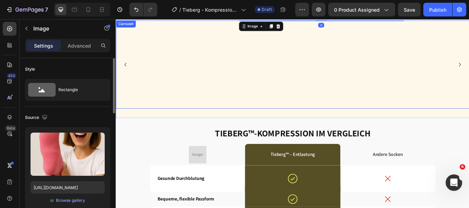
click at [294, 124] on div "Image" at bounding box center [212, 72] width 192 height 103
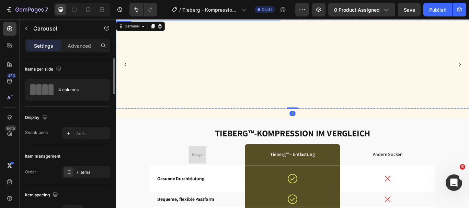
click at [289, 21] on div at bounding box center [212, 21] width 192 height 0
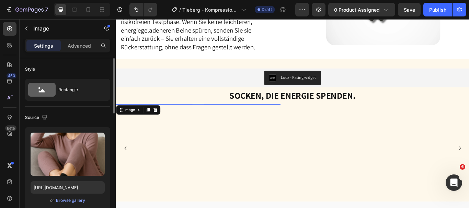
scroll to position [1381, 0]
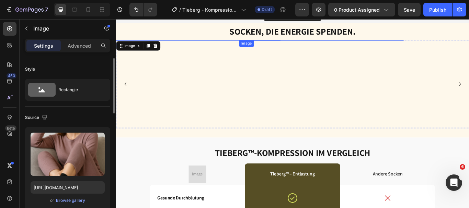
click at [312, 44] on div at bounding box center [355, 44] width 192 height 0
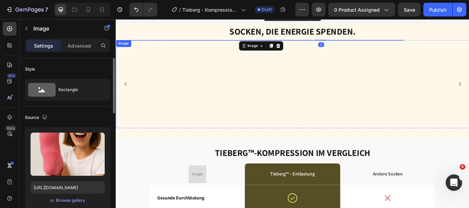
click at [281, 44] on div at bounding box center [212, 44] width 192 height 0
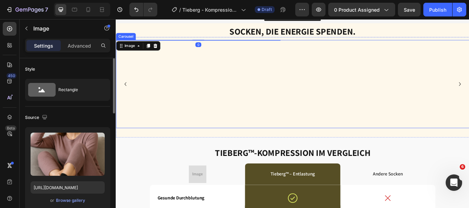
click at [281, 147] on div "Image 0" at bounding box center [212, 95] width 192 height 103
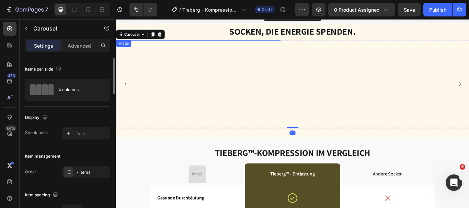
click at [279, 44] on div at bounding box center [212, 44] width 192 height 0
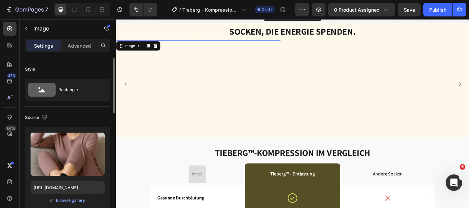
click at [122, 44] on div at bounding box center [212, 44] width 192 height 0
click at [160, 44] on div at bounding box center [212, 44] width 192 height 0
click at [232, 44] on img at bounding box center [211, 44] width 69 height 0
click at [370, 44] on div at bounding box center [427, 44] width 192 height 0
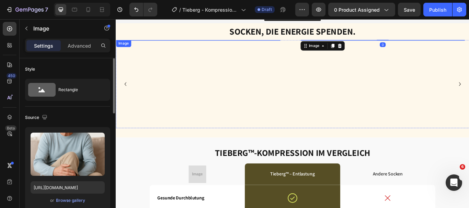
click at [304, 44] on div at bounding box center [212, 44] width 192 height 0
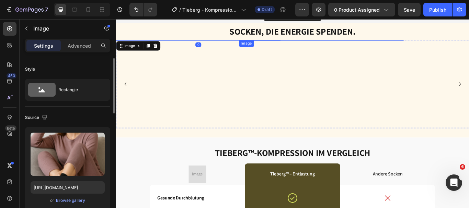
click at [316, 44] on div at bounding box center [355, 44] width 192 height 0
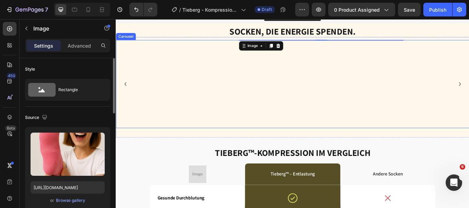
click at [278, 147] on div "Image" at bounding box center [212, 95] width 192 height 103
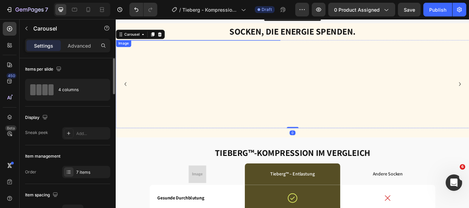
click at [242, 44] on img at bounding box center [211, 44] width 69 height 0
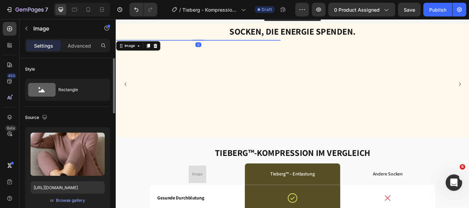
click at [270, 44] on div at bounding box center [212, 44] width 192 height 0
click at [314, 44] on div at bounding box center [355, 44] width 192 height 0
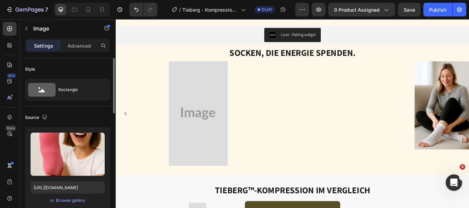
scroll to position [1335, 0]
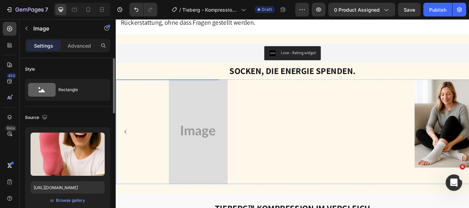
click at [232, 90] on div at bounding box center [140, 90] width 192 height 0
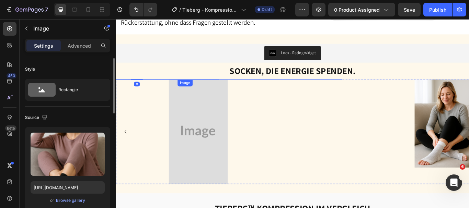
click at [243, 90] on div at bounding box center [283, 90] width 192 height 0
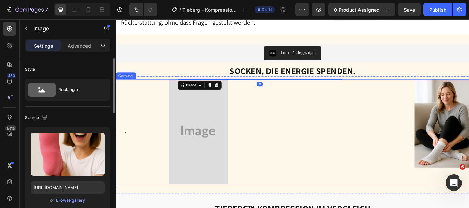
click at [215, 205] on div "Image" at bounding box center [140, 151] width 192 height 122
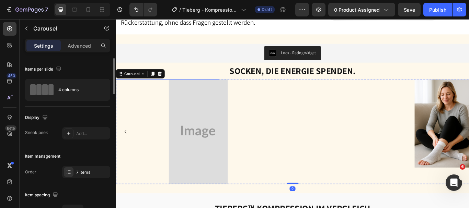
click at [182, 90] on div at bounding box center [140, 90] width 192 height 0
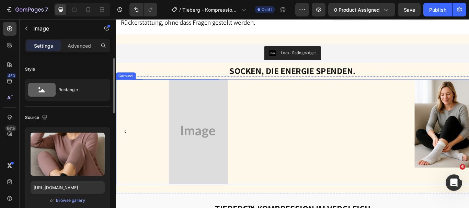
click at [126, 150] on icon "Carousel Back Arrow" at bounding box center [127, 151] width 8 height 8
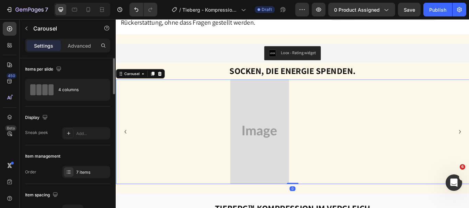
click at [126, 150] on icon "Carousel Back Arrow" at bounding box center [127, 151] width 8 height 8
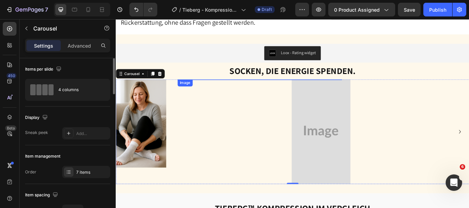
click at [370, 90] on div at bounding box center [283, 90] width 192 height 0
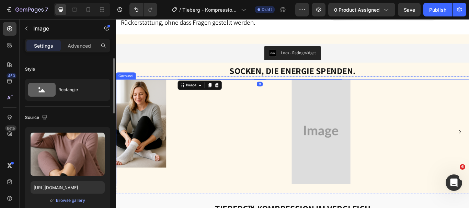
click at [376, 203] on div "Image 0" at bounding box center [283, 151] width 192 height 122
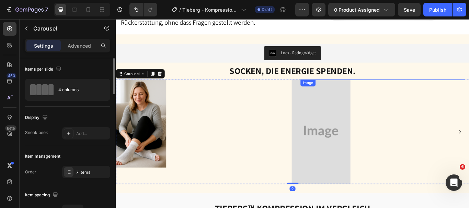
click at [394, 90] on img at bounding box center [426, 90] width 69 height 0
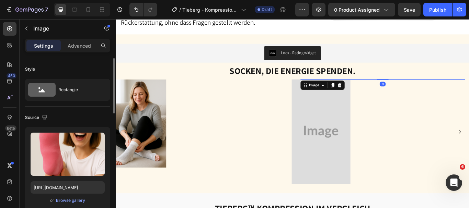
click at [379, 90] on div at bounding box center [427, 90] width 192 height 0
click at [324, 90] on div at bounding box center [283, 90] width 192 height 0
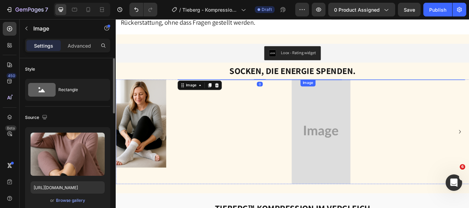
click at [385, 90] on div at bounding box center [427, 90] width 192 height 0
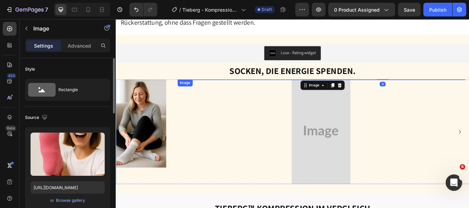
click at [352, 90] on div at bounding box center [283, 90] width 192 height 0
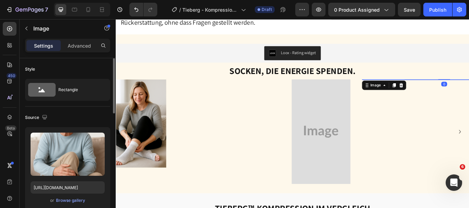
click at [254, 90] on img at bounding box center [283, 90] width 69 height 0
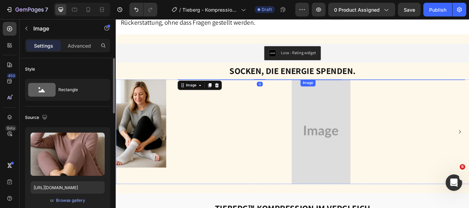
click at [389, 90] on div at bounding box center [427, 90] width 192 height 0
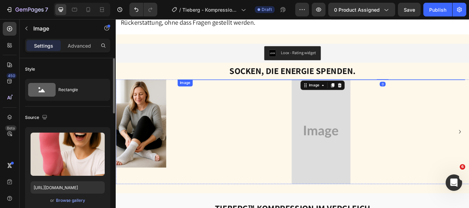
click at [317, 90] on img at bounding box center [283, 90] width 69 height 0
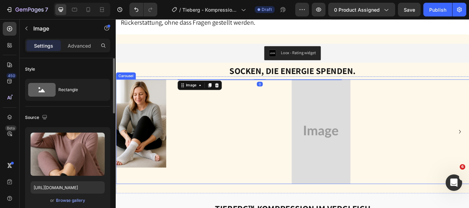
click at [363, 204] on div "Image 0" at bounding box center [283, 151] width 192 height 122
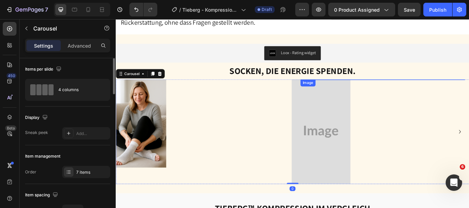
click at [396, 90] on img at bounding box center [426, 90] width 69 height 0
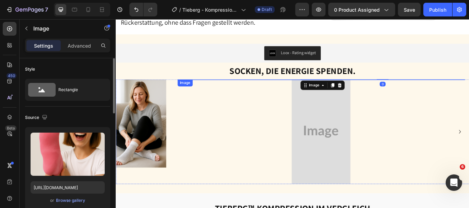
click at [322, 90] on div at bounding box center [283, 90] width 192 height 0
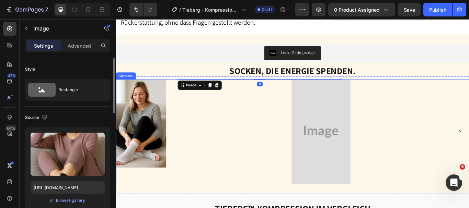
click at [332, 201] on div "Image 0" at bounding box center [283, 151] width 192 height 122
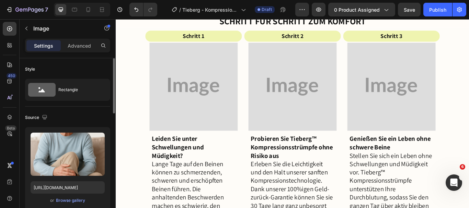
scroll to position [1762, 0]
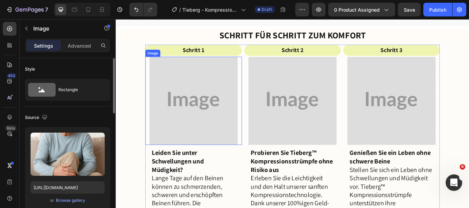
click at [206, 137] on img at bounding box center [206, 114] width 103 height 103
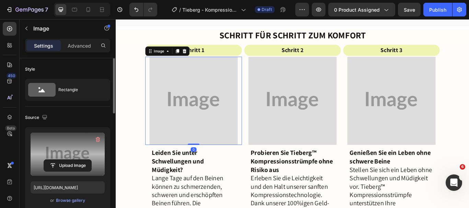
click at [68, 147] on label at bounding box center [68, 154] width 74 height 43
click at [68, 160] on input "file" at bounding box center [67, 166] width 47 height 12
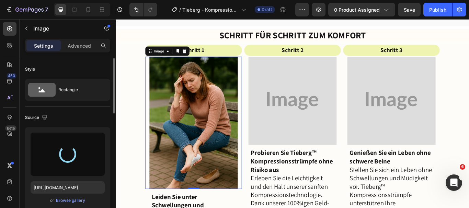
type input "https://cdn.shopify.com/s/files/1/0762/6293/2825/files/gempages_490884928016221…"
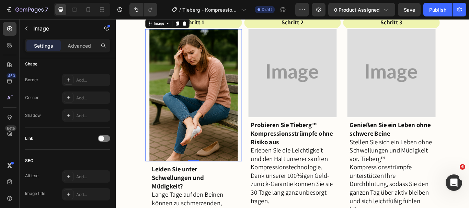
scroll to position [1773, 0]
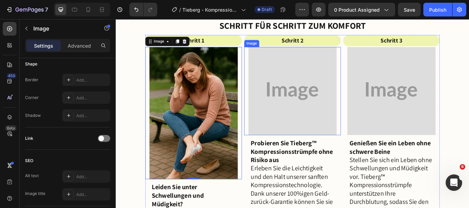
click at [308, 119] on img at bounding box center [321, 103] width 103 height 103
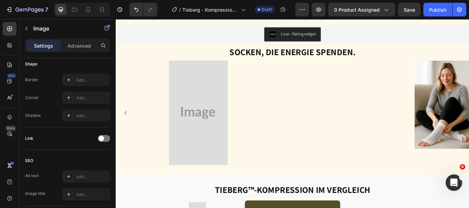
scroll to position [1361, 0]
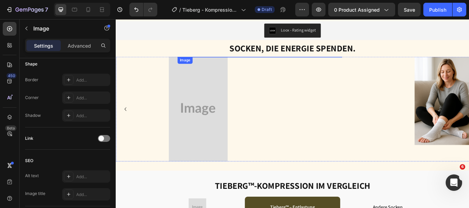
click at [240, 63] on div at bounding box center [283, 63] width 192 height 0
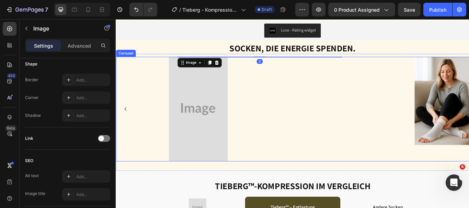
click at [203, 172] on div "Image" at bounding box center [140, 124] width 192 height 122
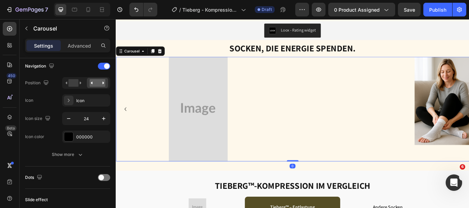
scroll to position [0, 0]
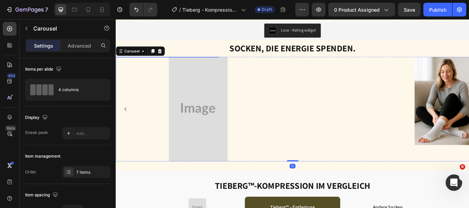
click at [213, 63] on div at bounding box center [140, 63] width 192 height 0
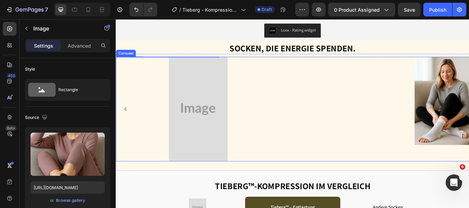
click at [128, 122] on icon "Carousel Back Arrow" at bounding box center [127, 124] width 8 height 8
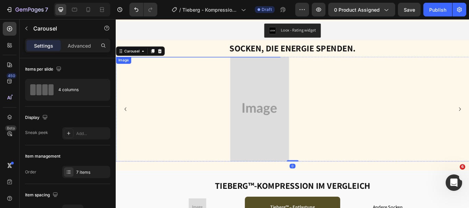
click at [172, 63] on div at bounding box center [212, 63] width 192 height 0
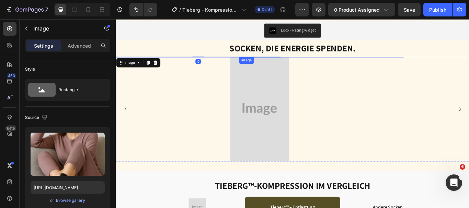
click at [322, 63] on img at bounding box center [355, 63] width 69 height 0
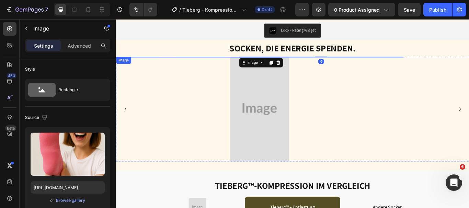
click at [261, 63] on div at bounding box center [212, 63] width 192 height 0
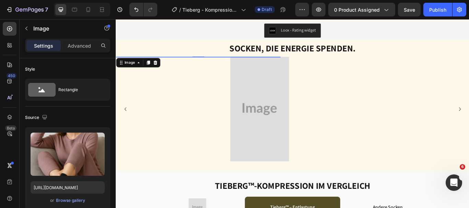
click at [283, 63] on div at bounding box center [212, 63] width 192 height 0
click at [324, 63] on img at bounding box center [355, 63] width 69 height 0
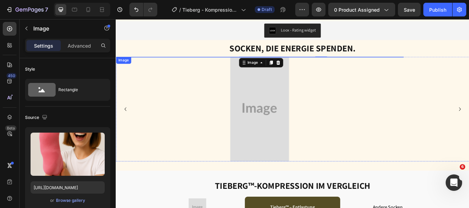
click at [257, 63] on div at bounding box center [212, 63] width 192 height 0
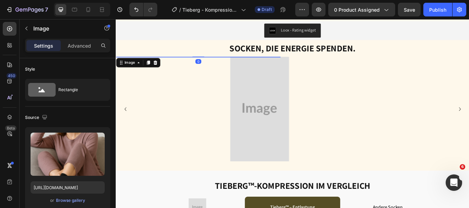
click at [283, 63] on div at bounding box center [212, 63] width 192 height 0
click at [311, 63] on div at bounding box center [355, 63] width 192 height 0
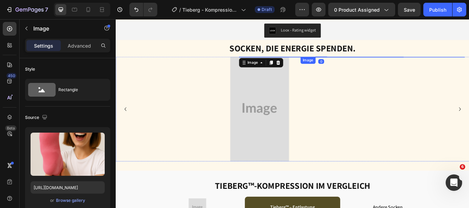
click at [369, 63] on div at bounding box center [427, 63] width 192 height 0
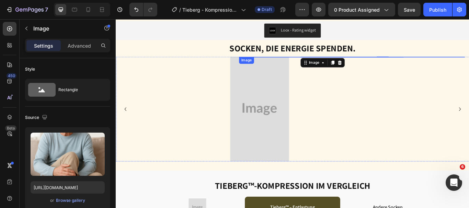
click at [325, 63] on img at bounding box center [355, 63] width 69 height 0
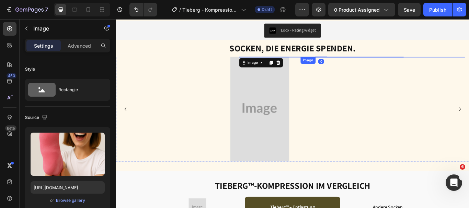
click at [343, 63] on div at bounding box center [427, 63] width 192 height 0
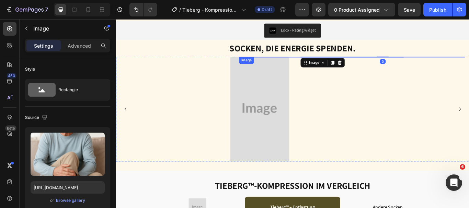
click at [310, 63] on div at bounding box center [355, 63] width 192 height 0
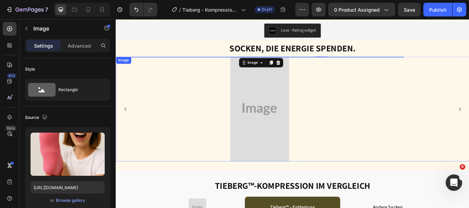
click at [251, 63] on div at bounding box center [212, 63] width 192 height 0
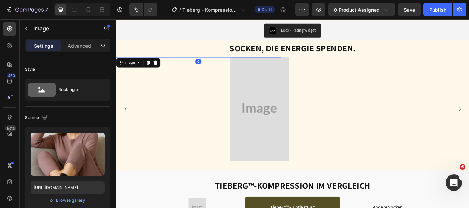
click at [299, 63] on div at bounding box center [212, 63] width 192 height 0
click at [286, 63] on div at bounding box center [212, 63] width 192 height 0
click at [321, 63] on img at bounding box center [355, 63] width 69 height 0
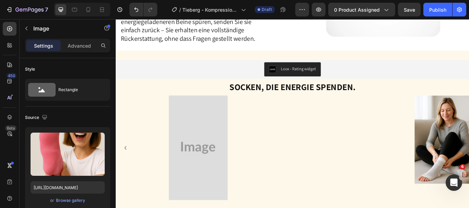
scroll to position [1425, 0]
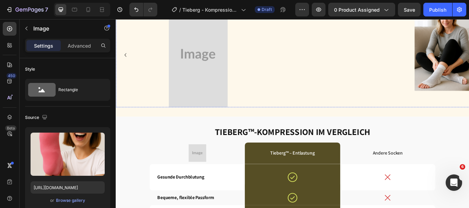
click at [227, 0] on div at bounding box center [140, 0] width 192 height 0
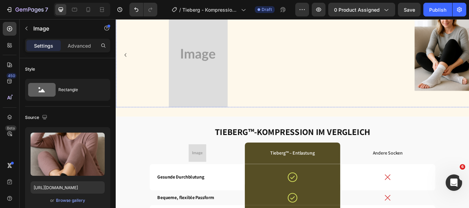
click at [244, 0] on div at bounding box center [283, 0] width 192 height 0
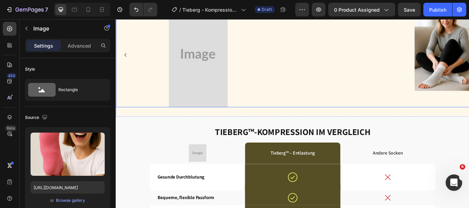
click at [228, 109] on div "Image" at bounding box center [140, 61] width 192 height 122
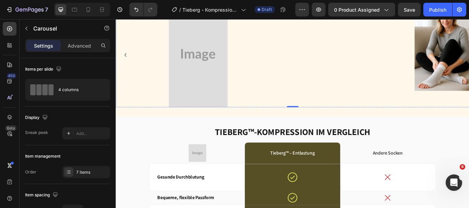
scroll to position [1419, 0]
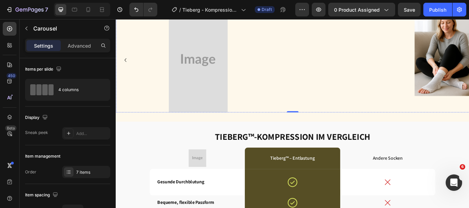
click at [241, 6] on div at bounding box center [283, 6] width 192 height 0
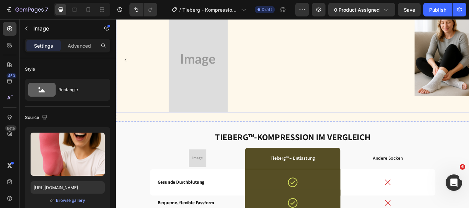
click at [197, 122] on div "Image" at bounding box center [140, 67] width 192 height 122
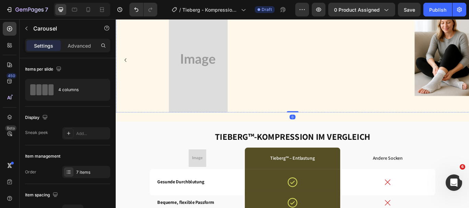
click at [173, 6] on img at bounding box center [140, 6] width 69 height 0
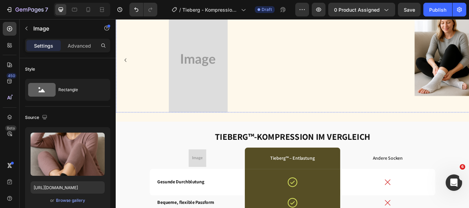
click at [244, 6] on div at bounding box center [283, 6] width 192 height 0
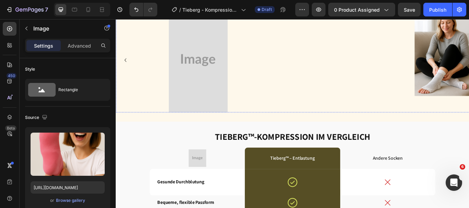
click at [216, 6] on div at bounding box center [140, 6] width 192 height 0
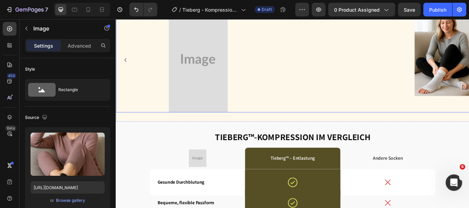
click at [196, 123] on div "Image 0" at bounding box center [140, 67] width 192 height 122
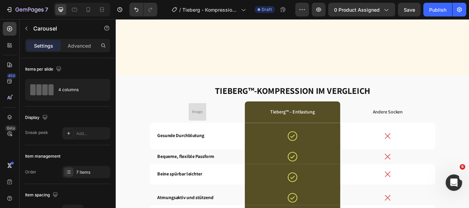
scroll to position [1764, 0]
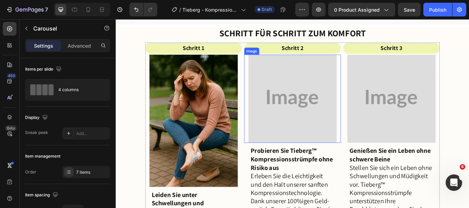
click at [302, 122] on img at bounding box center [321, 112] width 103 height 103
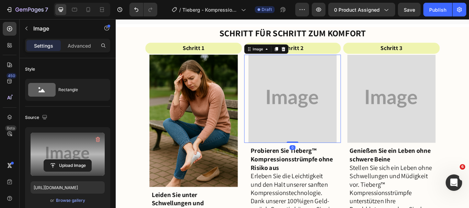
click at [72, 146] on label at bounding box center [68, 154] width 74 height 43
click at [72, 160] on input "file" at bounding box center [67, 166] width 47 height 12
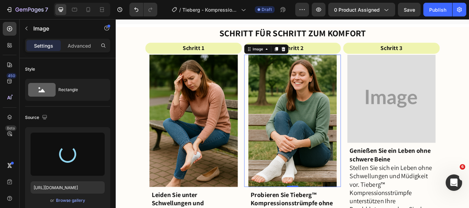
type input "[URL][DOMAIN_NAME]"
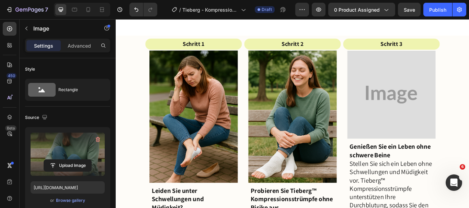
scroll to position [1810, 0]
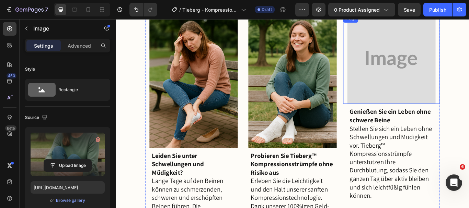
click at [443, 81] on img at bounding box center [437, 66] width 103 height 103
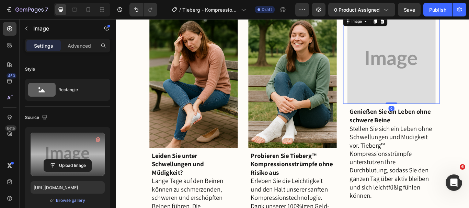
click at [81, 147] on label at bounding box center [68, 154] width 74 height 43
click at [81, 160] on input "file" at bounding box center [67, 166] width 47 height 12
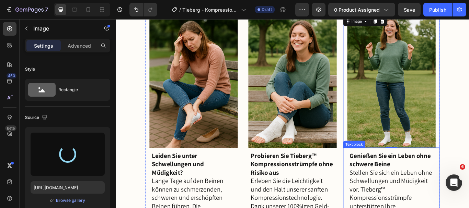
type input "https://cdn.shopify.com/s/files/1/0762/6293/2825/files/gempages_490884928016221…"
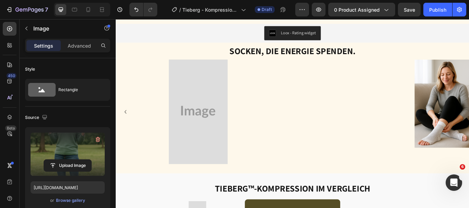
scroll to position [1318, 0]
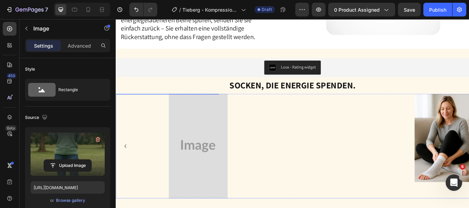
click at [235, 106] on div at bounding box center [140, 106] width 192 height 0
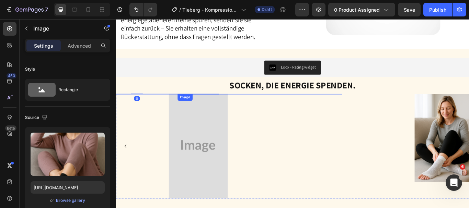
click at [242, 106] on div at bounding box center [283, 106] width 192 height 0
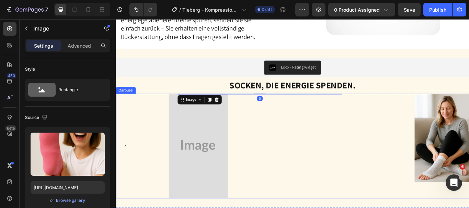
click at [199, 208] on div "Image" at bounding box center [140, 167] width 192 height 122
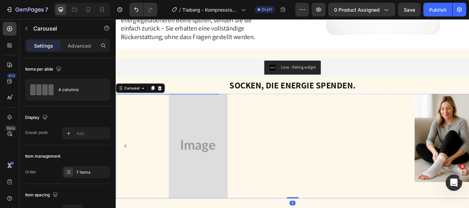
click at [165, 106] on img at bounding box center [140, 106] width 69 height 0
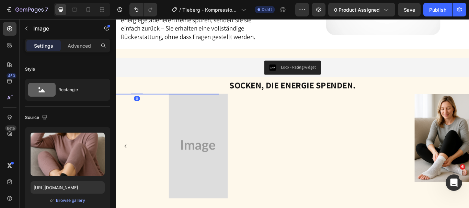
click at [219, 106] on div at bounding box center [140, 106] width 192 height 0
click at [242, 106] on div at bounding box center [283, 106] width 192 height 0
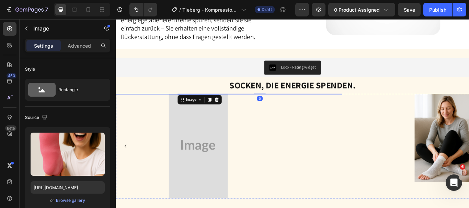
click at [208, 106] on div at bounding box center [140, 106] width 192 height 0
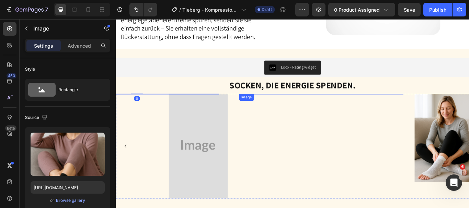
click at [271, 106] on div at bounding box center [355, 106] width 192 height 0
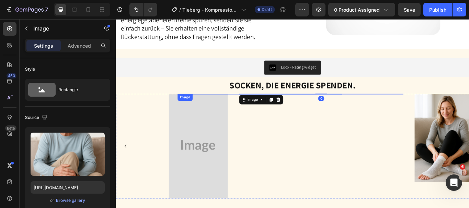
click at [252, 106] on img at bounding box center [283, 106] width 69 height 0
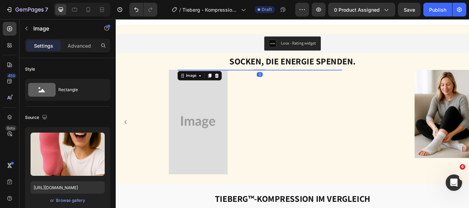
scroll to position [1347, 0]
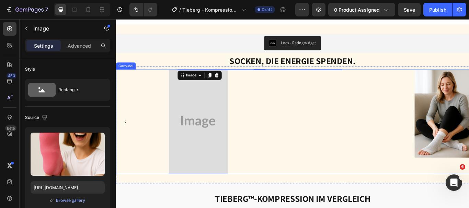
click at [213, 197] on div "Image" at bounding box center [140, 139] width 192 height 122
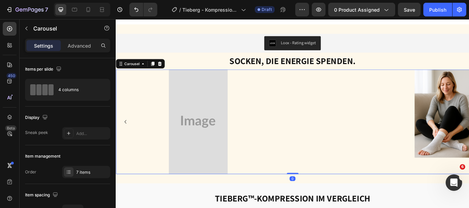
click at [211, 184] on div "Image" at bounding box center [140, 139] width 192 height 122
click at [233, 78] on div at bounding box center [140, 78] width 192 height 0
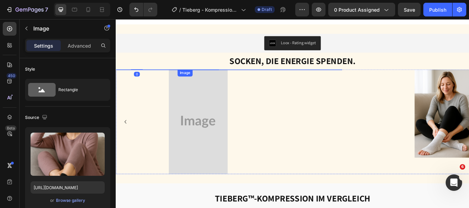
click at [245, 78] on div at bounding box center [283, 78] width 192 height 0
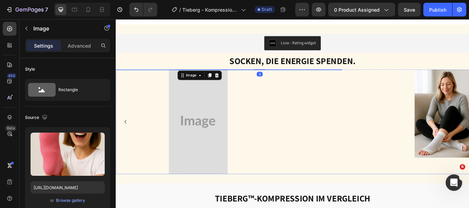
click at [160, 78] on img at bounding box center [140, 78] width 69 height 0
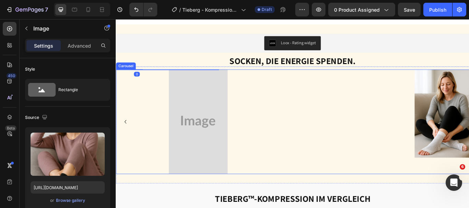
click at [127, 137] on icon "Carousel Back Arrow" at bounding box center [127, 139] width 8 height 8
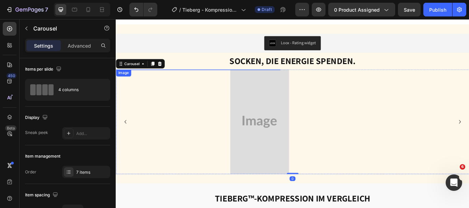
click at [157, 78] on div at bounding box center [212, 78] width 192 height 0
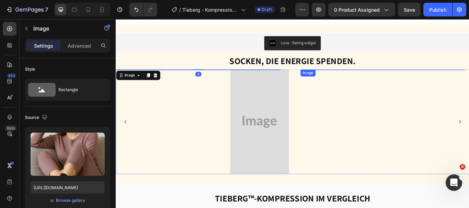
click at [331, 78] on div at bounding box center [427, 78] width 192 height 0
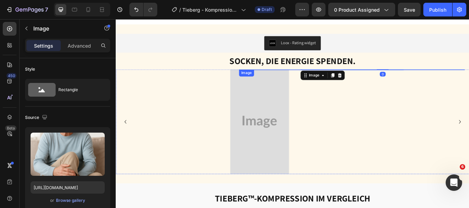
click at [312, 78] on div at bounding box center [355, 78] width 192 height 0
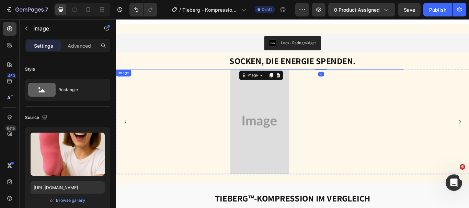
click at [259, 78] on div at bounding box center [212, 78] width 192 height 0
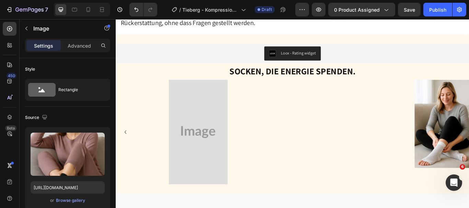
scroll to position [1314, 0]
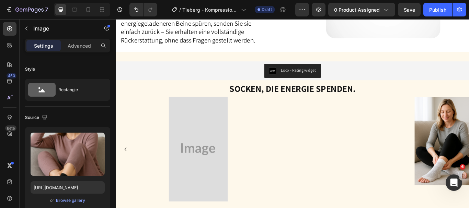
click at [233, 110] on div at bounding box center [140, 110] width 192 height 0
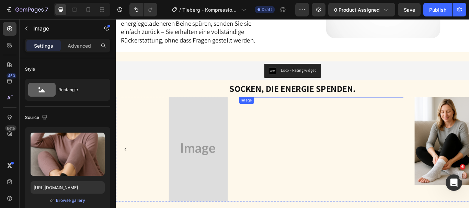
click at [274, 110] on div at bounding box center [355, 110] width 192 height 0
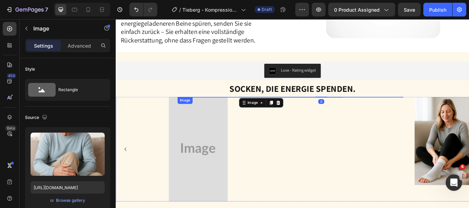
click at [240, 110] on div at bounding box center [283, 110] width 192 height 0
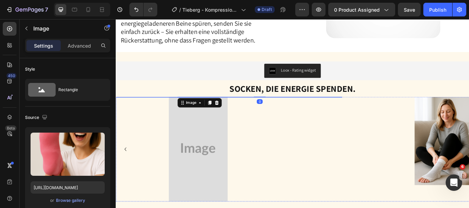
click at [191, 110] on div at bounding box center [140, 110] width 192 height 0
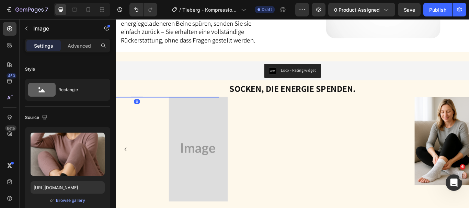
click at [235, 110] on div at bounding box center [140, 110] width 192 height 0
click at [242, 110] on div at bounding box center [283, 110] width 192 height 0
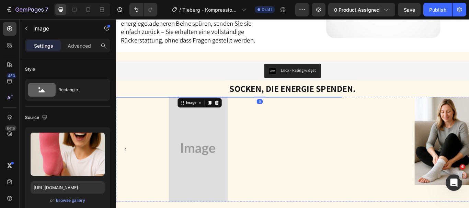
click at [209, 110] on div at bounding box center [140, 110] width 192 height 0
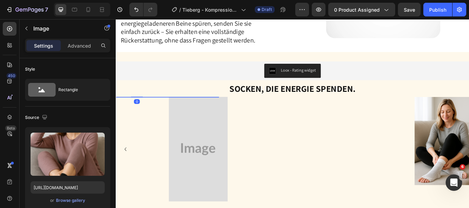
click at [174, 110] on div at bounding box center [140, 110] width 192 height 0
click at [246, 110] on div at bounding box center [283, 110] width 192 height 0
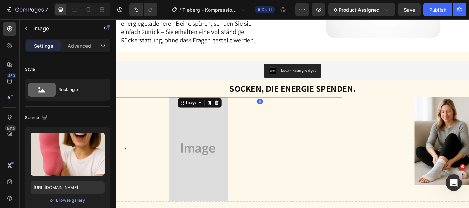
click at [208, 110] on div at bounding box center [140, 110] width 192 height 0
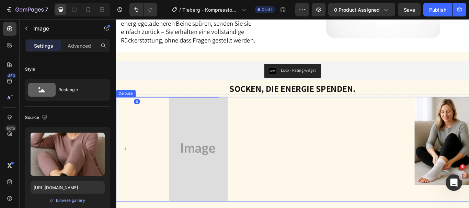
click at [178, 208] on div "Image 0" at bounding box center [140, 171] width 192 height 122
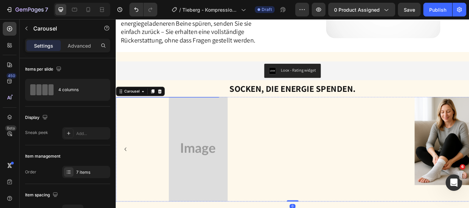
click at [208, 110] on div at bounding box center [140, 110] width 192 height 0
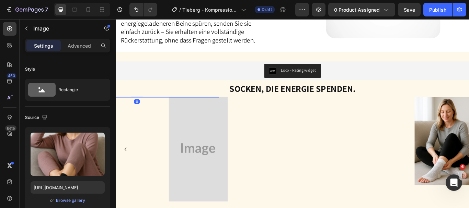
click at [234, 110] on div at bounding box center [140, 110] width 192 height 0
click at [249, 110] on img at bounding box center [283, 110] width 69 height 0
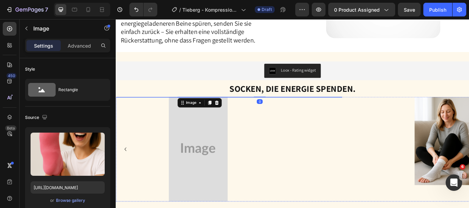
click at [225, 110] on div at bounding box center [140, 110] width 192 height 0
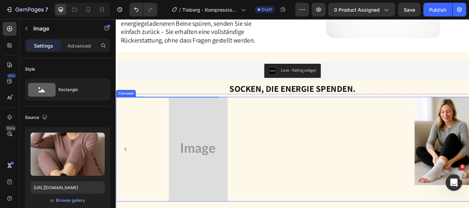
click at [232, 208] on div "Image 0" at bounding box center [140, 171] width 192 height 122
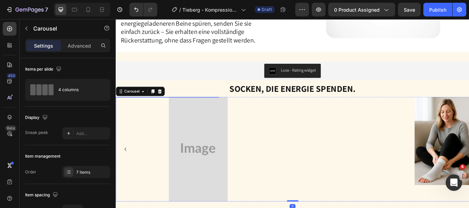
click at [233, 110] on div at bounding box center [140, 110] width 192 height 0
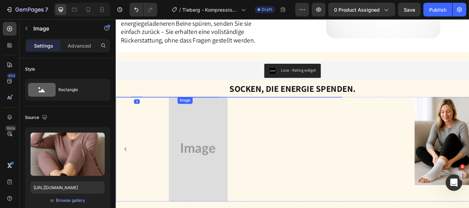
click at [242, 110] on div at bounding box center [283, 110] width 192 height 0
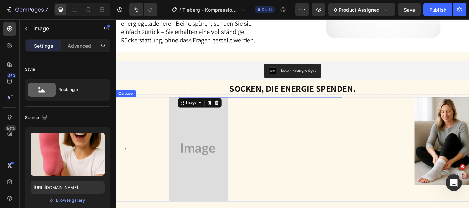
click at [252, 208] on div "Image 0" at bounding box center [283, 171] width 192 height 122
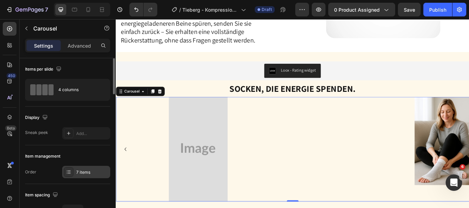
click at [91, 172] on div "7 items" at bounding box center [92, 173] width 32 height 6
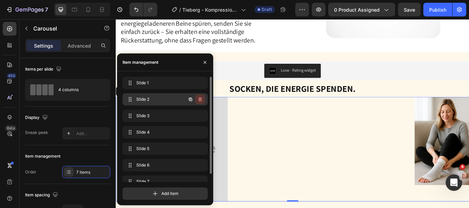
click at [199, 99] on icon "button" at bounding box center [199, 99] width 5 height 5
click at [199, 99] on div "Delete" at bounding box center [195, 99] width 13 height 6
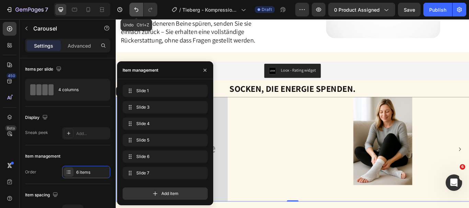
click at [137, 10] on icon "Undo/Redo" at bounding box center [136, 9] width 7 height 7
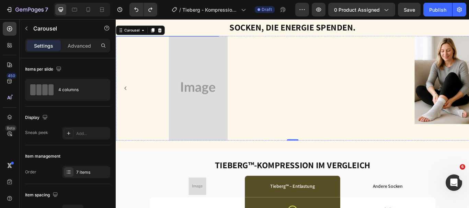
scroll to position [1400, 0]
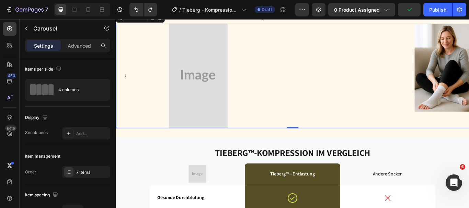
click at [170, 139] on div "Image" at bounding box center [140, 85] width 192 height 122
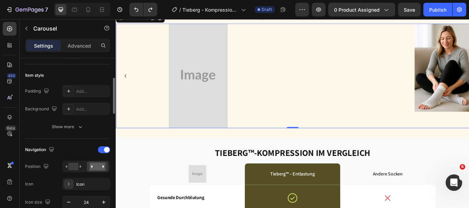
scroll to position [142, 0]
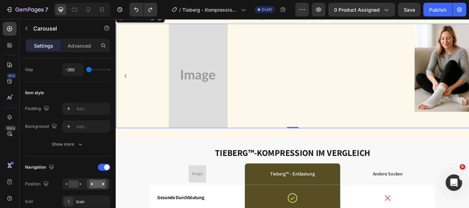
click at [278, 136] on div "Image" at bounding box center [355, 85] width 192 height 122
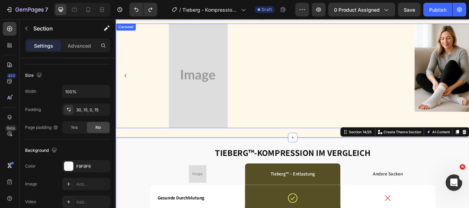
scroll to position [0, 0]
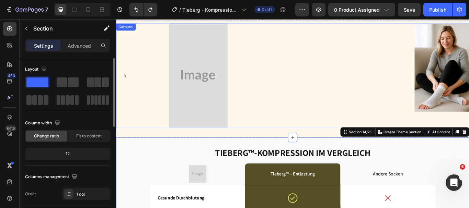
click at [252, 133] on div "Image" at bounding box center [283, 85] width 192 height 122
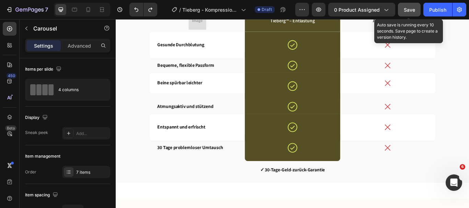
scroll to position [1503, 0]
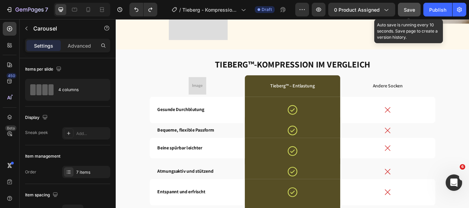
click at [410, 8] on span "Save" at bounding box center [409, 10] width 11 height 6
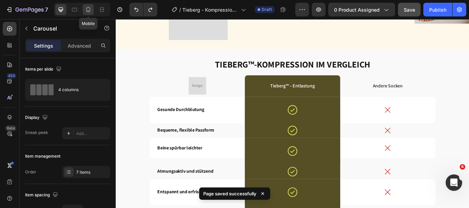
click at [89, 9] on icon at bounding box center [88, 9] width 7 height 7
type input "100%"
type input "10"
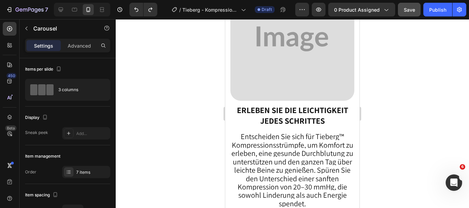
scroll to position [784, 0]
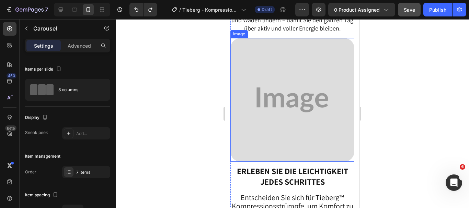
click at [287, 115] on img at bounding box center [292, 100] width 124 height 124
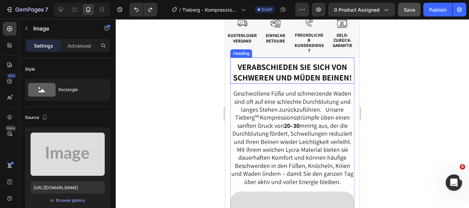
scroll to position [633, 0]
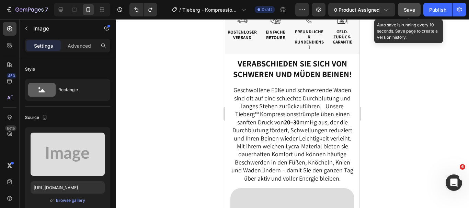
click at [410, 10] on span "Save" at bounding box center [409, 10] width 11 height 6
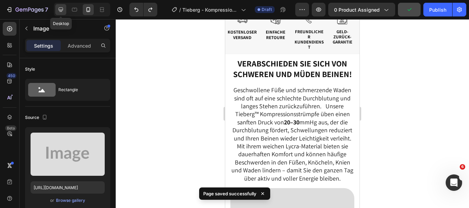
click at [64, 11] on icon at bounding box center [60, 9] width 7 height 7
type input "https://placehold.co/1500x1500?text=Image"
type input "60"
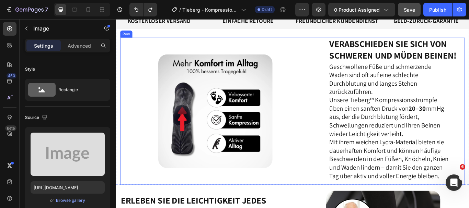
scroll to position [626, 0]
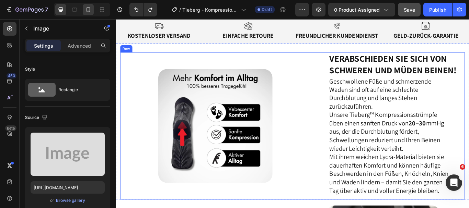
click at [89, 9] on icon at bounding box center [88, 9] width 7 height 7
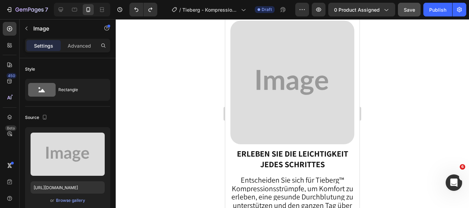
type input "[URL][DOMAIN_NAME]"
type input "100"
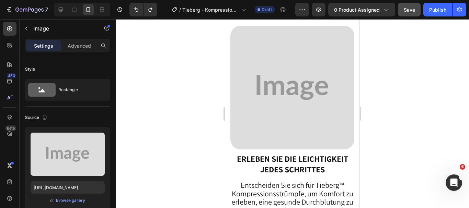
scroll to position [632, 0]
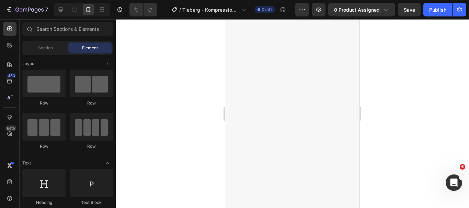
scroll to position [1923, 0]
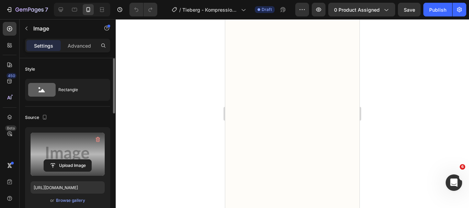
click at [59, 151] on label at bounding box center [68, 154] width 74 height 43
click at [59, 160] on input "file" at bounding box center [67, 166] width 47 height 12
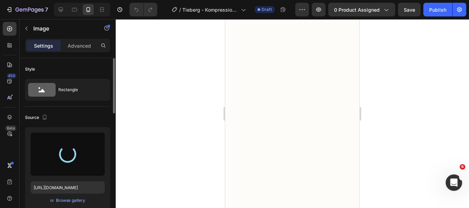
type input "[URL][DOMAIN_NAME]"
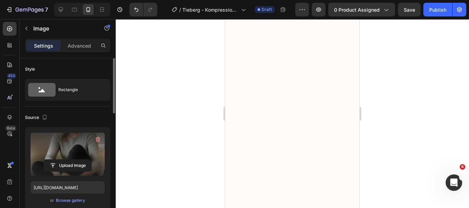
click at [46, 148] on label at bounding box center [68, 154] width 74 height 43
click at [46, 160] on input "file" at bounding box center [67, 166] width 47 height 12
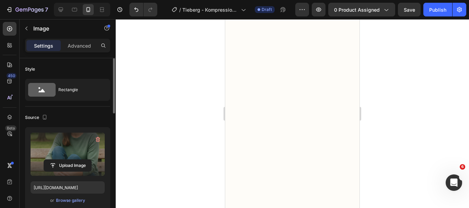
type input "[URL][DOMAIN_NAME]"
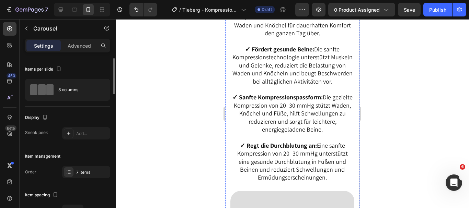
scroll to position [1322, 0]
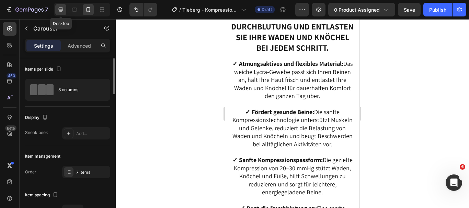
click at [59, 7] on icon at bounding box center [60, 9] width 7 height 7
type input "1200"
type input "-350"
type input "0"
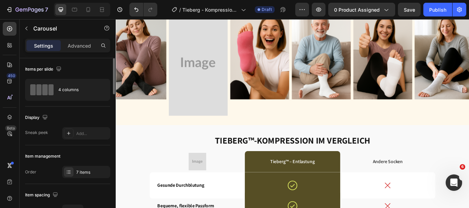
scroll to position [1613, 0]
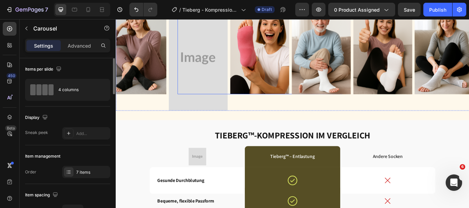
click at [237, 80] on div at bounding box center [283, 55] width 192 height 103
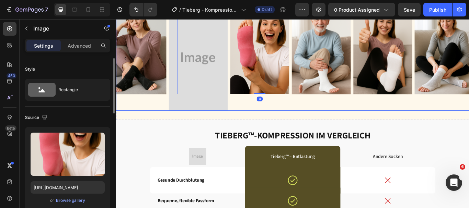
click at [200, 115] on div "Image" at bounding box center [140, 65] width 192 height 122
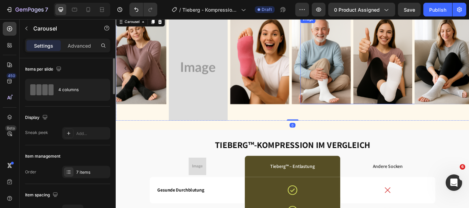
scroll to position [1562, 0]
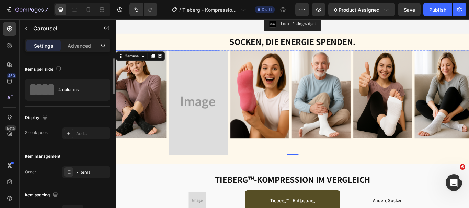
click at [208, 108] on div at bounding box center [140, 107] width 192 height 103
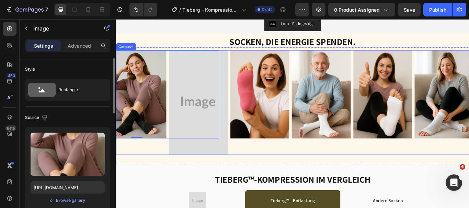
click at [127, 118] on icon "Carousel Back Arrow" at bounding box center [127, 117] width 2 height 4
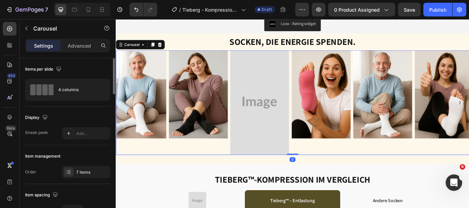
click at [127, 118] on icon "Carousel Back Arrow" at bounding box center [127, 117] width 2 height 4
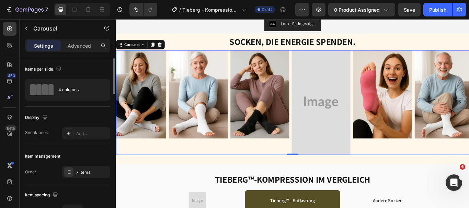
click at [127, 118] on icon "Carousel Back Arrow" at bounding box center [127, 117] width 2 height 4
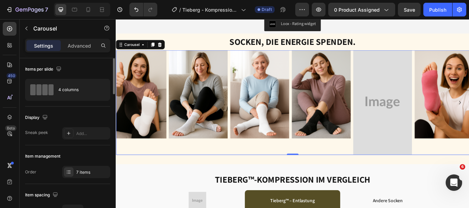
click at [127, 118] on icon "Carousel Back Arrow" at bounding box center [127, 117] width 2 height 4
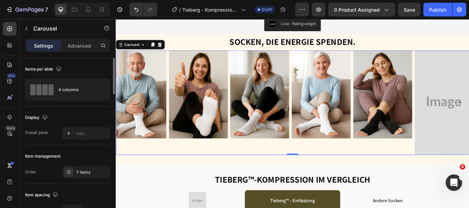
click at [127, 118] on icon "Carousel Back Arrow" at bounding box center [127, 117] width 2 height 4
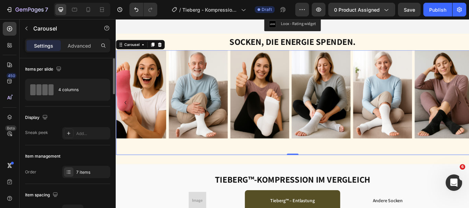
click at [127, 118] on icon "Carousel Back Arrow" at bounding box center [127, 117] width 2 height 4
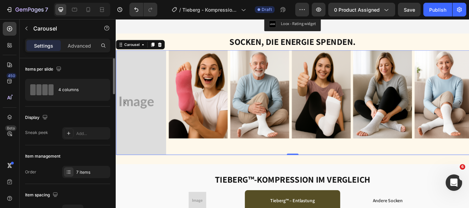
click at [127, 118] on icon "Carousel Back Arrow" at bounding box center [127, 117] width 2 height 4
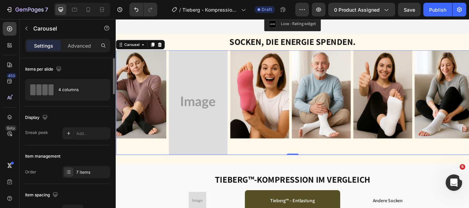
click at [127, 118] on icon "Carousel Back Arrow" at bounding box center [127, 117] width 2 height 4
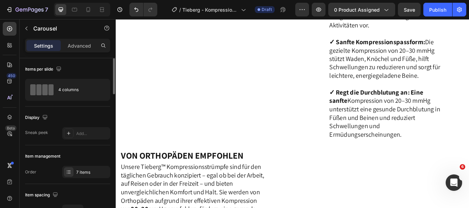
scroll to position [1292, 0]
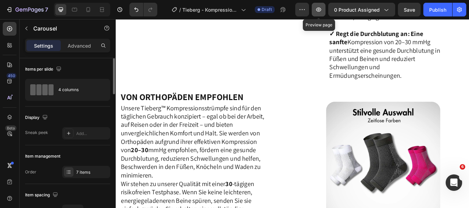
click at [319, 11] on icon "button" at bounding box center [318, 9] width 7 height 7
click at [88, 12] on icon at bounding box center [89, 9] width 4 height 5
type input "100%"
type input "10"
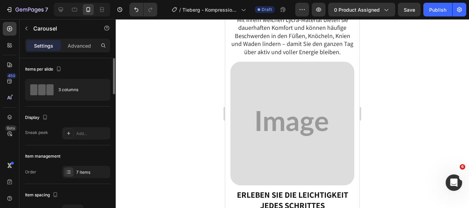
scroll to position [771, 0]
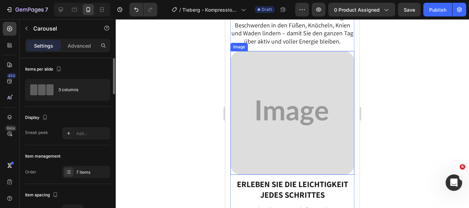
click at [271, 114] on img at bounding box center [292, 113] width 124 height 124
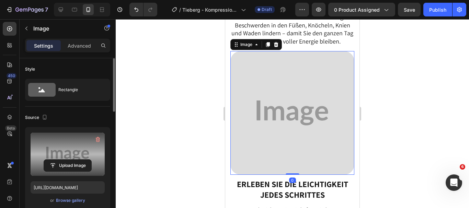
click at [57, 151] on label at bounding box center [68, 154] width 74 height 43
click at [57, 160] on input "file" at bounding box center [67, 166] width 47 height 12
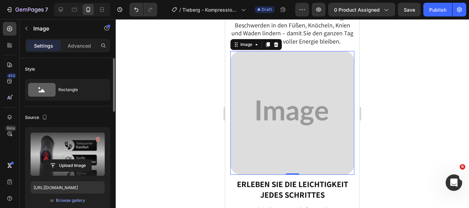
type input "[URL][DOMAIN_NAME]"
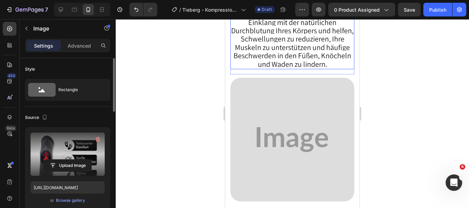
scroll to position [1154, 0]
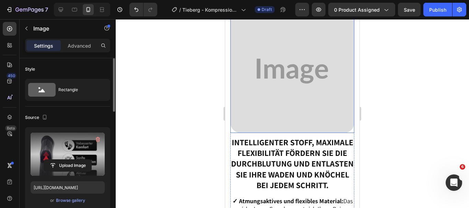
click at [271, 125] on img at bounding box center [292, 71] width 124 height 124
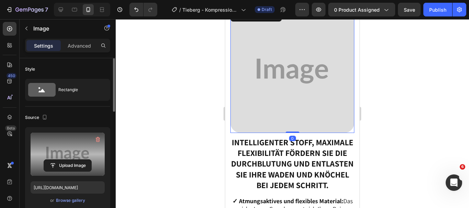
click at [68, 144] on label at bounding box center [68, 154] width 74 height 43
click at [68, 160] on input "file" at bounding box center [67, 166] width 47 height 12
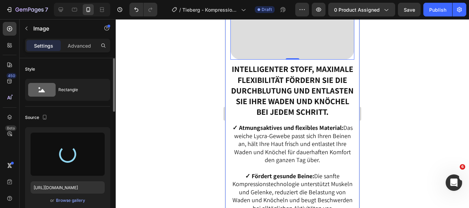
scroll to position [1274, 0]
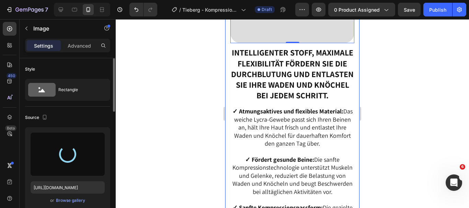
type input "[URL][DOMAIN_NAME]"
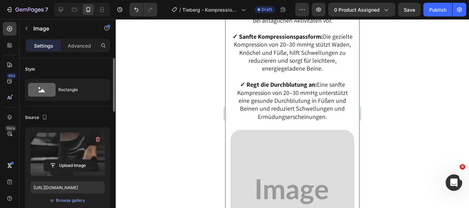
scroll to position [1511, 0]
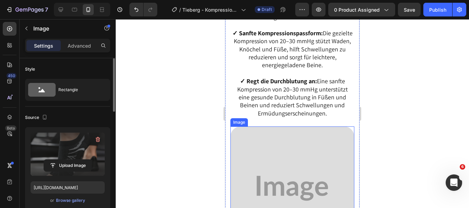
click at [263, 183] on img at bounding box center [292, 189] width 124 height 124
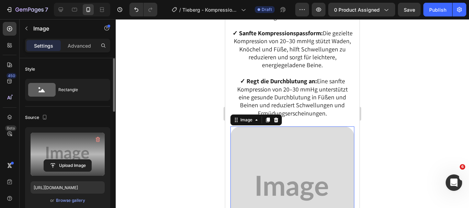
click at [79, 152] on label at bounding box center [68, 154] width 74 height 43
click at [79, 160] on input "file" at bounding box center [67, 166] width 47 height 12
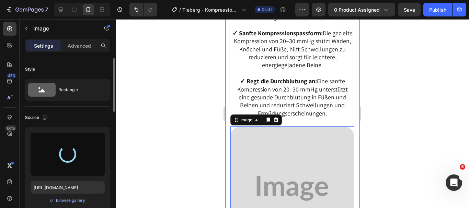
type input "[URL][DOMAIN_NAME]"
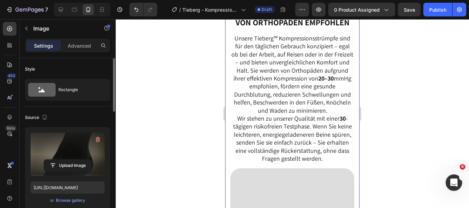
scroll to position [1937, 0]
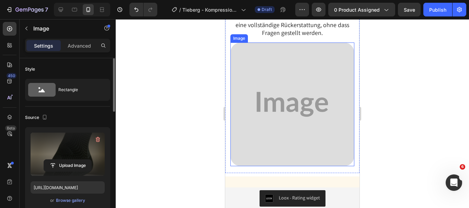
click at [255, 106] on img at bounding box center [292, 105] width 124 height 124
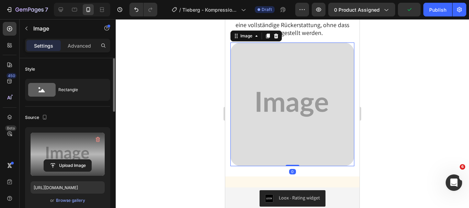
click at [75, 147] on label at bounding box center [68, 154] width 74 height 43
click at [75, 160] on input "file" at bounding box center [67, 166] width 47 height 12
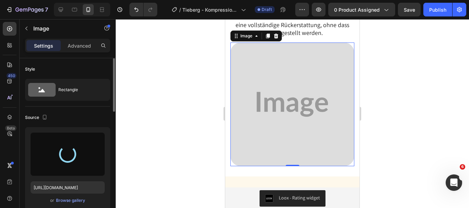
click at [412, 198] on div at bounding box center [292, 113] width 353 height 189
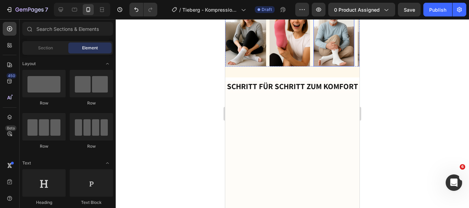
scroll to position [2051, 0]
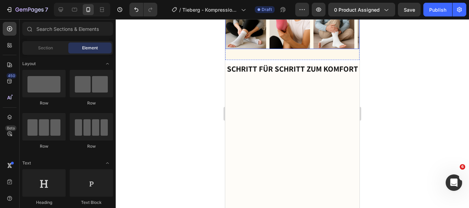
click at [344, 23] on icon "Carousel Next Arrow" at bounding box center [348, 18] width 8 height 8
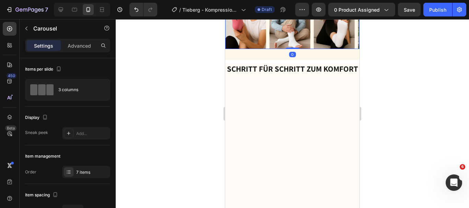
click at [344, 23] on icon "Carousel Next Arrow" at bounding box center [348, 18] width 8 height 8
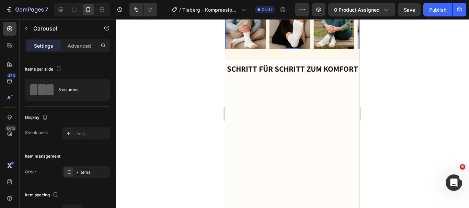
click at [344, 23] on icon "Carousel Next Arrow" at bounding box center [348, 18] width 8 height 8
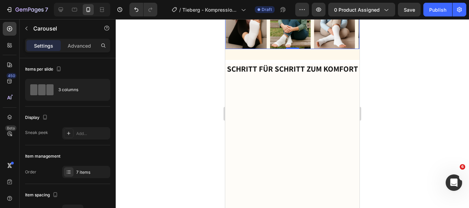
click at [344, 23] on icon "Carousel Next Arrow" at bounding box center [348, 18] width 8 height 8
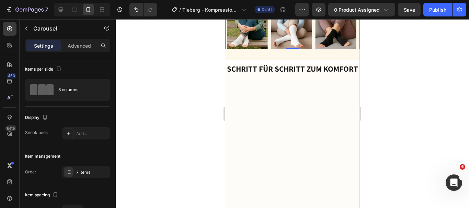
click at [344, 23] on icon "Carousel Next Arrow" at bounding box center [348, 18] width 8 height 8
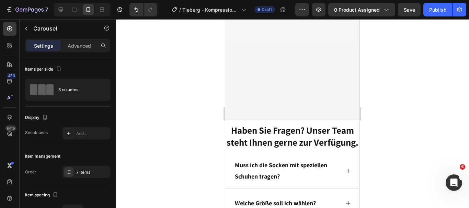
scroll to position [3343, 0]
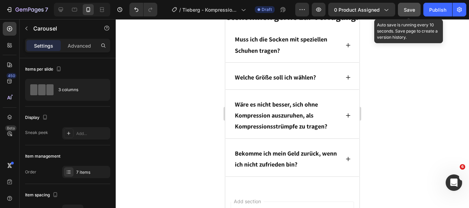
click at [402, 8] on button "Save" at bounding box center [409, 10] width 23 height 14
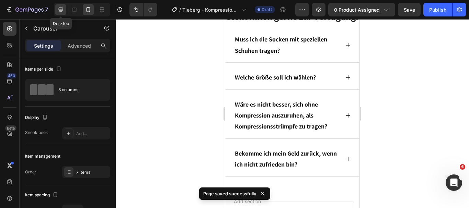
click at [62, 8] on icon at bounding box center [61, 10] width 4 height 4
type input "-350"
type input "0"
type input "1200"
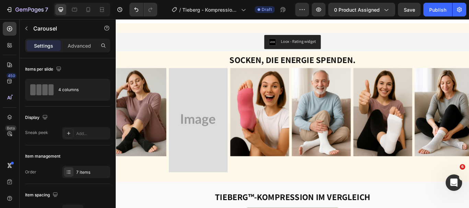
scroll to position [1503, 0]
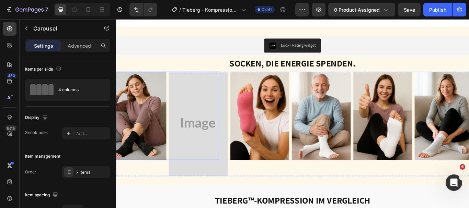
click at [219, 122] on div at bounding box center [140, 132] width 192 height 103
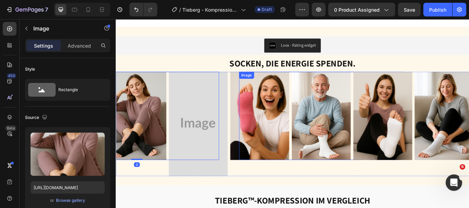
click at [276, 129] on div at bounding box center [355, 132] width 192 height 103
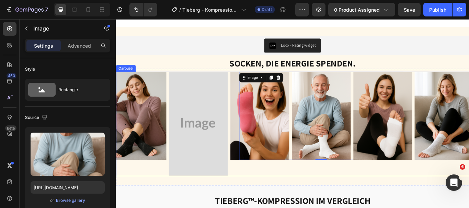
click at [124, 141] on icon "Carousel Back Arrow" at bounding box center [127, 141] width 8 height 8
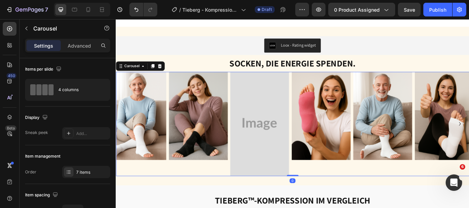
click at [124, 141] on icon "Carousel Back Arrow" at bounding box center [127, 141] width 8 height 8
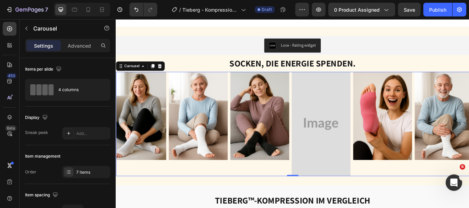
click at [124, 141] on icon "Carousel Back Arrow" at bounding box center [127, 141] width 8 height 8
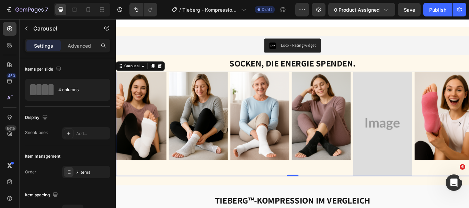
click at [124, 141] on icon "Carousel Back Arrow" at bounding box center [127, 141] width 8 height 8
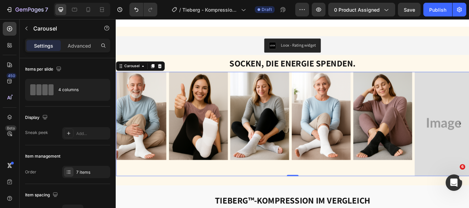
click at [124, 141] on icon "Carousel Back Arrow" at bounding box center [127, 141] width 8 height 8
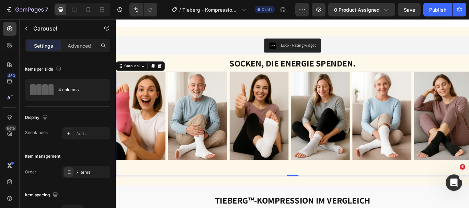
click at [124, 141] on icon "Carousel Back Arrow" at bounding box center [127, 141] width 8 height 8
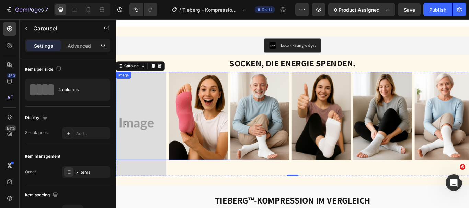
click at [174, 131] on div at bounding box center [212, 132] width 192 height 103
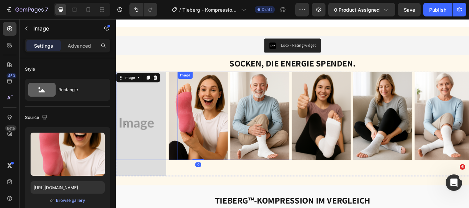
click at [222, 128] on div at bounding box center [283, 132] width 192 height 103
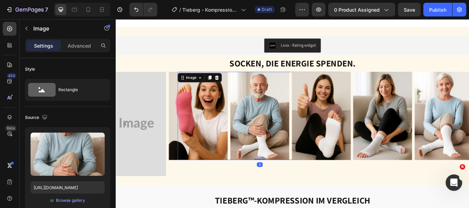
click at [206, 146] on div at bounding box center [283, 132] width 192 height 103
click at [251, 142] on img at bounding box center [283, 132] width 69 height 103
click at [146, 144] on div at bounding box center [212, 132] width 192 height 103
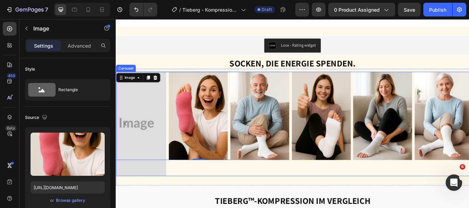
click at [175, 189] on div "Image 0" at bounding box center [212, 142] width 192 height 122
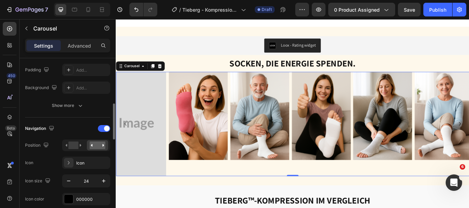
scroll to position [186, 0]
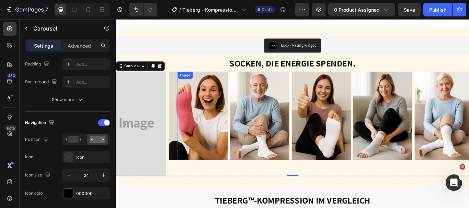
click at [235, 146] on div at bounding box center [283, 132] width 192 height 103
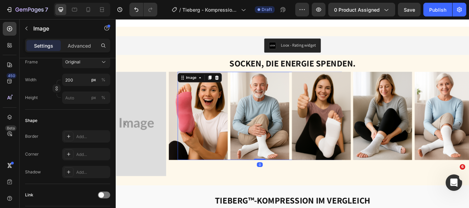
scroll to position [0, 0]
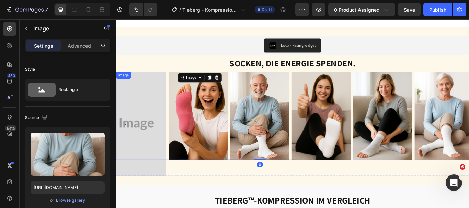
click at [174, 137] on div at bounding box center [212, 132] width 192 height 103
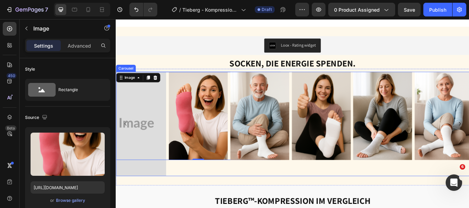
click at [126, 138] on icon "Carousel Back Arrow" at bounding box center [127, 141] width 8 height 8
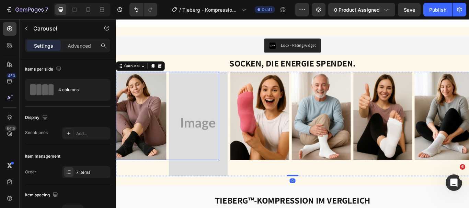
click at [187, 138] on div at bounding box center [140, 132] width 192 height 103
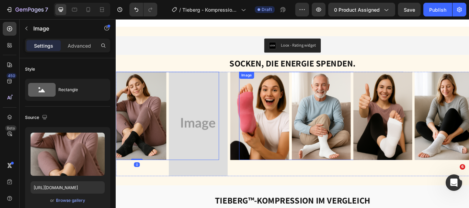
click at [264, 124] on div at bounding box center [355, 132] width 192 height 103
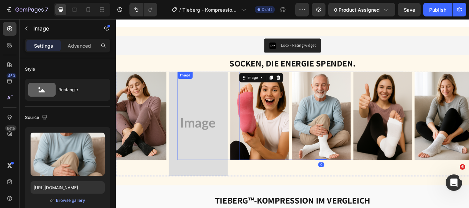
click at [249, 120] on img at bounding box center [283, 132] width 69 height 103
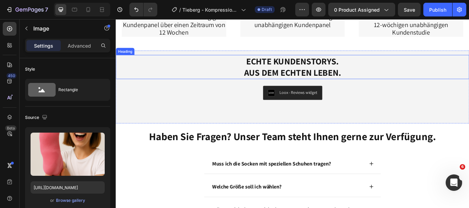
scroll to position [2322, 0]
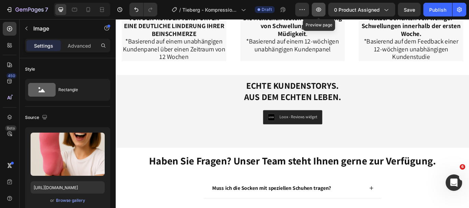
click at [320, 10] on icon "button" at bounding box center [318, 9] width 7 height 7
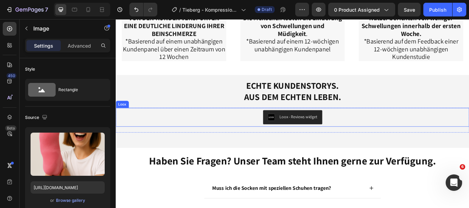
scroll to position [2465, 0]
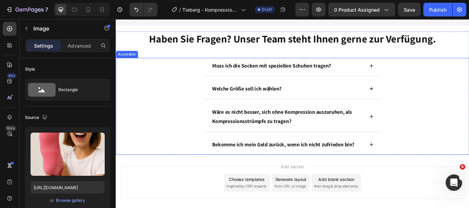
click at [469, 102] on div "Welche Größe soll ich wählen?" at bounding box center [321, 101] width 411 height 21
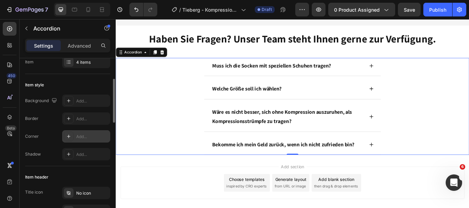
scroll to position [0, 0]
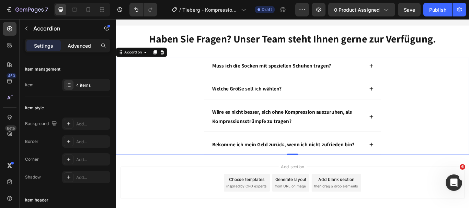
click at [81, 48] on p "Advanced" at bounding box center [79, 45] width 23 height 7
type input "100%"
type input "100"
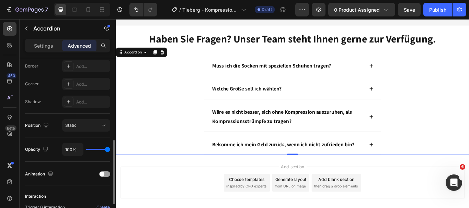
scroll to position [207, 0]
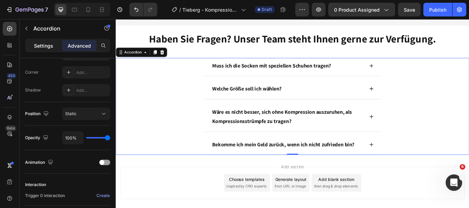
click at [45, 44] on p "Settings" at bounding box center [43, 45] width 19 height 7
type input "16"
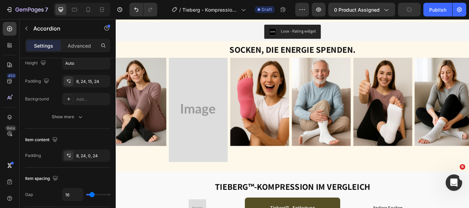
scroll to position [1509, 0]
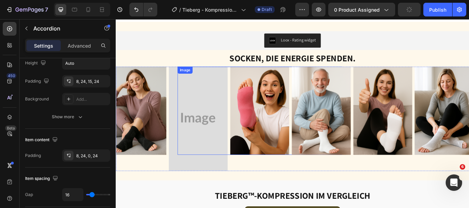
click at [239, 121] on div at bounding box center [283, 126] width 192 height 103
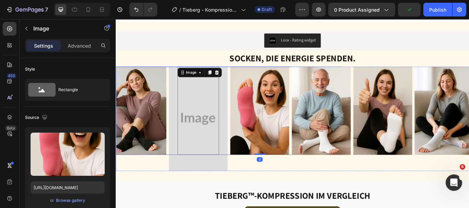
click at [183, 131] on div at bounding box center [140, 126] width 192 height 103
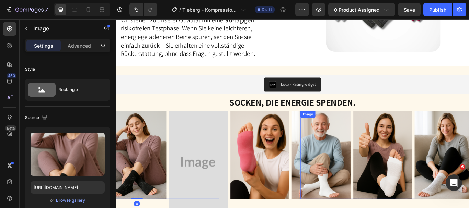
scroll to position [1452, 0]
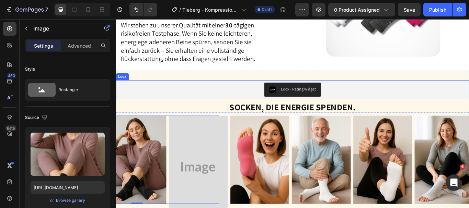
click at [363, 100] on div "Loox - Rating widget" at bounding box center [321, 101] width 407 height 16
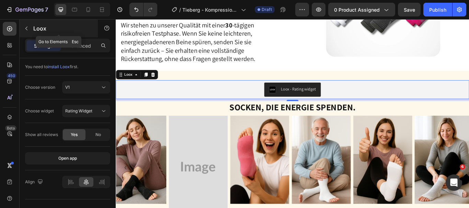
click at [26, 28] on icon "button" at bounding box center [26, 29] width 2 height 4
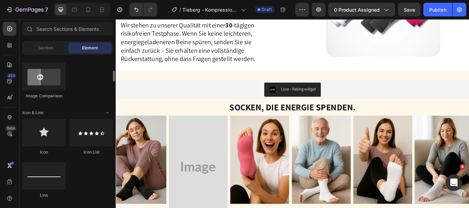
scroll to position [422, 0]
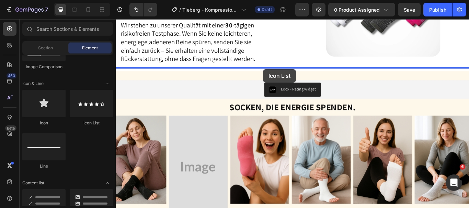
drag, startPoint x: 312, startPoint y: 77, endPoint x: 287, endPoint y: 78, distance: 24.7
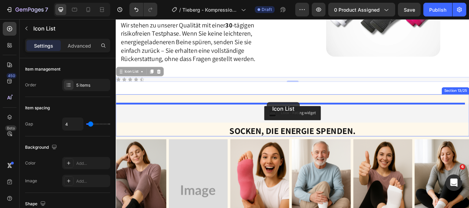
drag, startPoint x: 119, startPoint y: 83, endPoint x: 292, endPoint y: 116, distance: 175.8
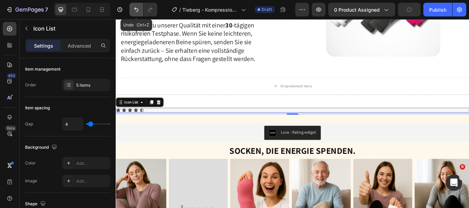
click at [133, 12] on icon "Undo/Redo" at bounding box center [136, 9] width 7 height 7
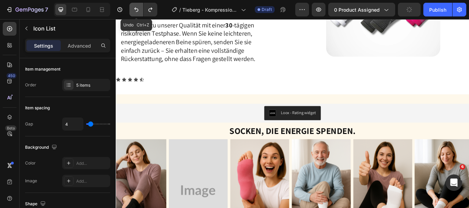
click at [133, 12] on icon "Undo/Redo" at bounding box center [136, 9] width 7 height 7
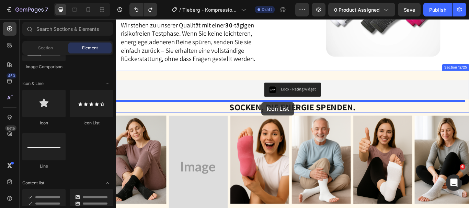
drag, startPoint x: 194, startPoint y: 129, endPoint x: 285, endPoint y: 116, distance: 92.5
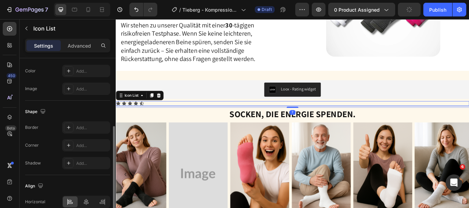
scroll to position [104, 0]
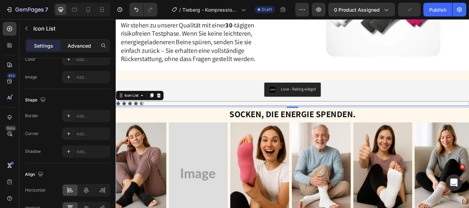
click at [80, 50] on div "Advanced" at bounding box center [79, 45] width 34 height 11
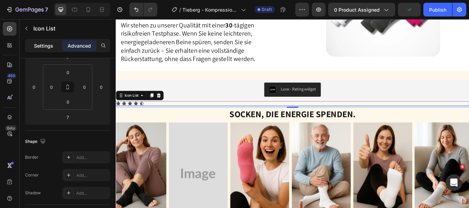
click at [49, 48] on p "Settings" at bounding box center [43, 45] width 19 height 7
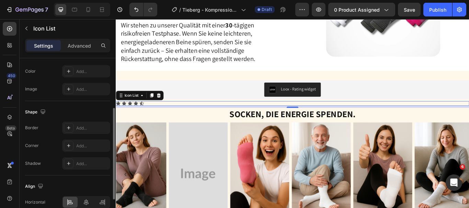
scroll to position [127, 0]
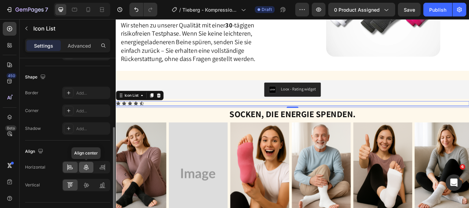
click at [86, 170] on icon at bounding box center [86, 167] width 7 height 7
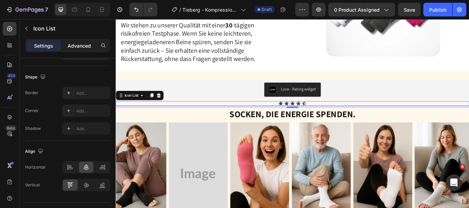
click at [79, 41] on div "Advanced" at bounding box center [79, 45] width 34 height 11
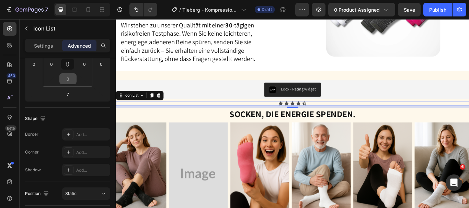
scroll to position [0, 0]
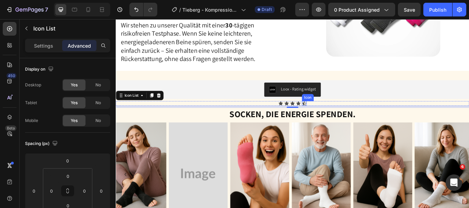
click at [333, 118] on icon at bounding box center [335, 117] width 5 height 5
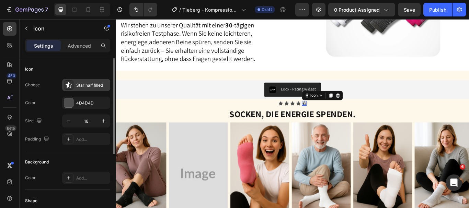
click at [85, 87] on div "Star half filled" at bounding box center [92, 85] width 32 height 6
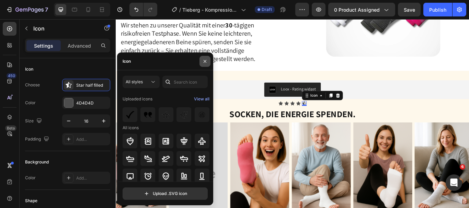
click at [204, 60] on icon "button" at bounding box center [204, 61] width 5 height 5
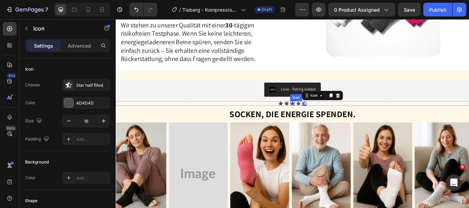
click at [319, 117] on icon at bounding box center [321, 117] width 5 height 4
click at [292, 117] on div "Icon Icon Icon 0 Icon Icon" at bounding box center [322, 117] width 412 height 5
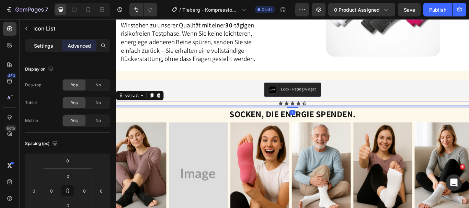
click at [40, 45] on p "Settings" at bounding box center [43, 45] width 19 height 7
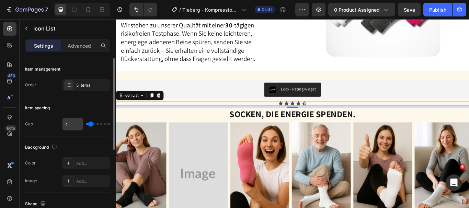
scroll to position [12, 0]
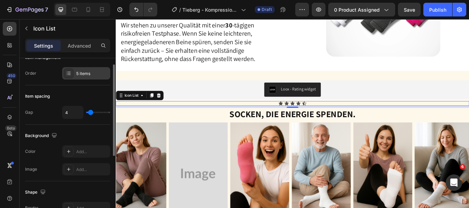
click at [72, 72] on div at bounding box center [69, 74] width 10 height 10
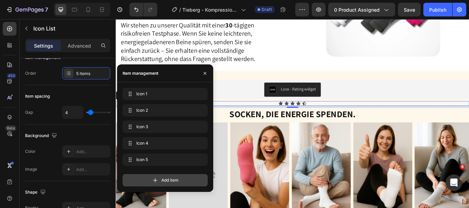
click at [158, 185] on div "Add item" at bounding box center [165, 180] width 85 height 12
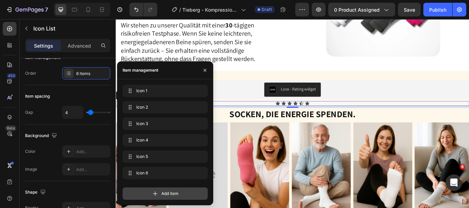
click at [156, 181] on div "Icon 6 Icon 6" at bounding box center [165, 174] width 85 height 15
click at [206, 65] on button "button" at bounding box center [204, 70] width 11 height 11
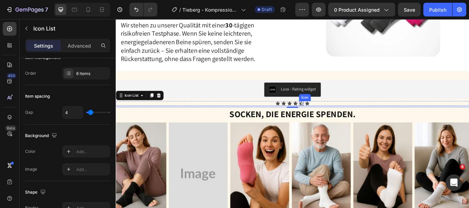
click at [329, 117] on icon at bounding box center [331, 117] width 5 height 5
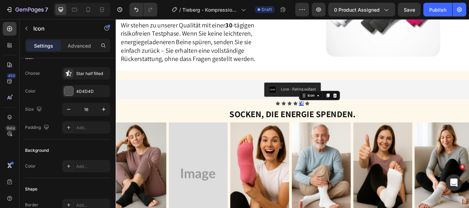
scroll to position [0, 0]
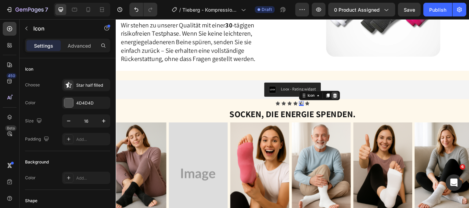
click at [368, 110] on icon at bounding box center [370, 108] width 5 height 5
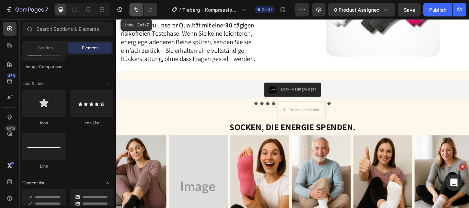
click at [137, 11] on icon "Undo/Redo" at bounding box center [136, 9] width 7 height 7
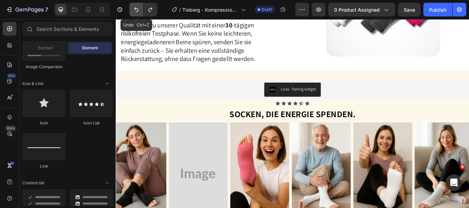
click at [137, 12] on icon "Undo/Redo" at bounding box center [136, 10] width 4 height 4
click at [333, 115] on icon at bounding box center [335, 117] width 5 height 5
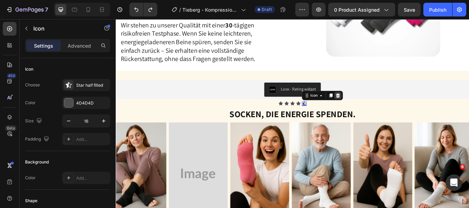
click at [372, 110] on icon at bounding box center [374, 108] width 5 height 5
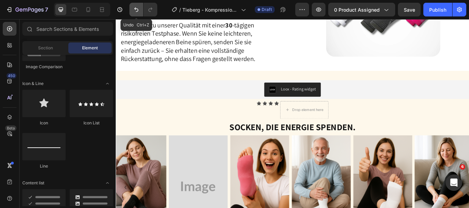
click at [137, 12] on icon "Undo/Redo" at bounding box center [136, 10] width 4 height 4
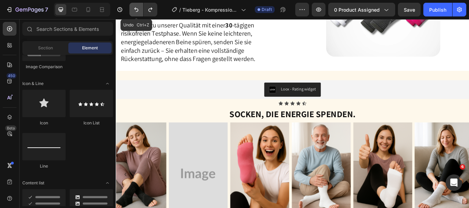
click at [137, 12] on icon "Undo/Redo" at bounding box center [136, 10] width 4 height 4
click at [137, 7] on icon "Undo/Redo" at bounding box center [136, 9] width 7 height 7
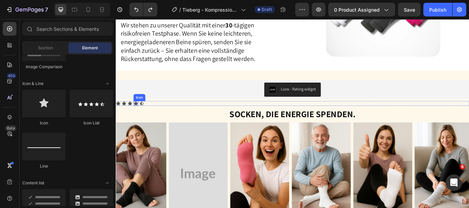
click at [141, 116] on icon at bounding box center [138, 117] width 5 height 5
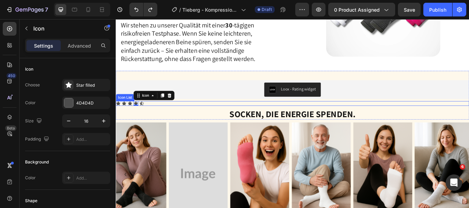
click at [162, 116] on div "Icon Icon Icon Icon 0 Icon" at bounding box center [322, 117] width 412 height 5
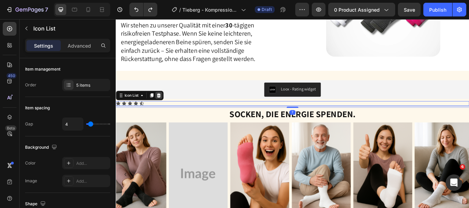
click at [165, 105] on div at bounding box center [165, 108] width 8 height 8
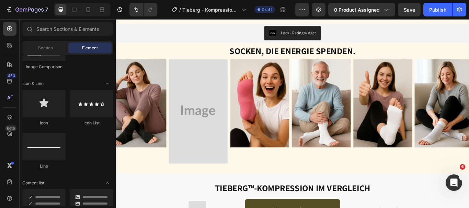
scroll to position [1377, 0]
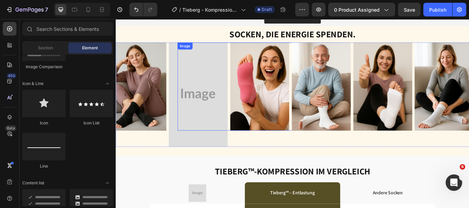
click at [246, 141] on div at bounding box center [283, 98] width 192 height 103
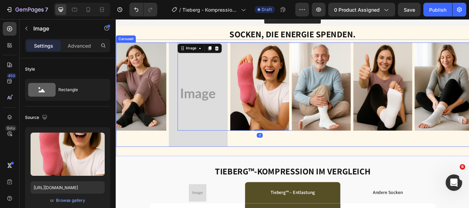
click at [201, 165] on div "Image" at bounding box center [140, 108] width 192 height 122
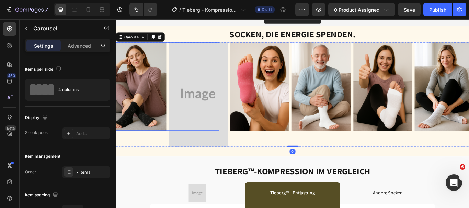
click at [142, 133] on img at bounding box center [140, 98] width 69 height 103
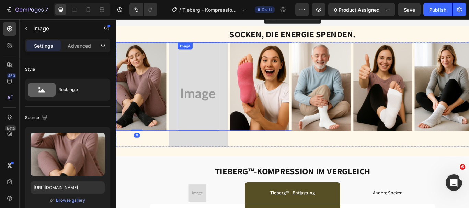
click at [243, 136] on div at bounding box center [283, 98] width 192 height 103
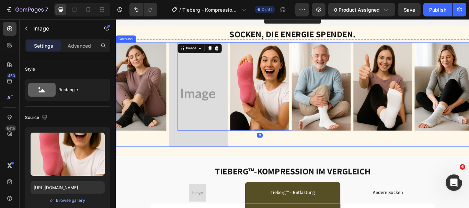
click at [223, 158] on div "Image" at bounding box center [140, 108] width 192 height 122
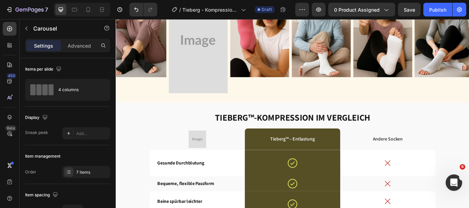
scroll to position [1314, 0]
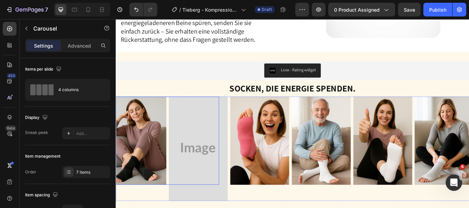
click at [193, 171] on div at bounding box center [140, 161] width 192 height 103
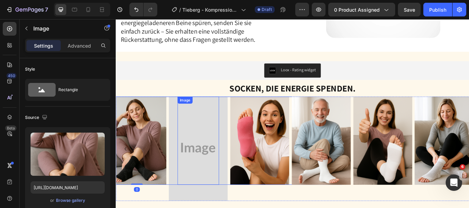
click at [243, 185] on div at bounding box center [283, 161] width 192 height 103
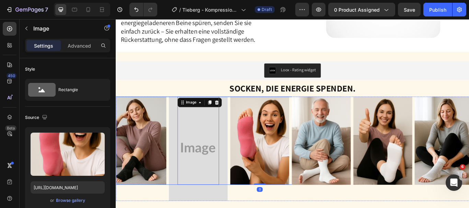
click at [217, 208] on div at bounding box center [140, 161] width 192 height 103
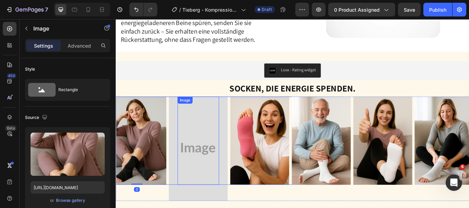
click at [249, 196] on img at bounding box center [283, 161] width 69 height 103
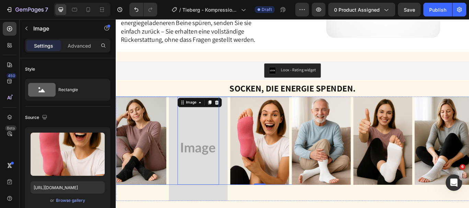
click at [201, 208] on div at bounding box center [140, 161] width 192 height 103
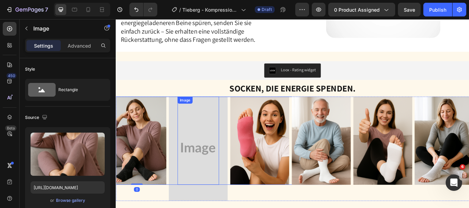
click at [247, 194] on div at bounding box center [283, 161] width 192 height 103
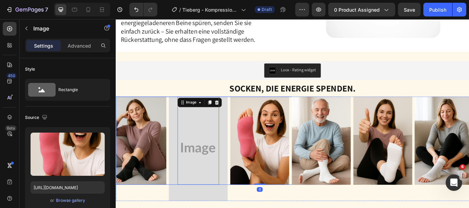
click at [184, 201] on div at bounding box center [140, 161] width 192 height 103
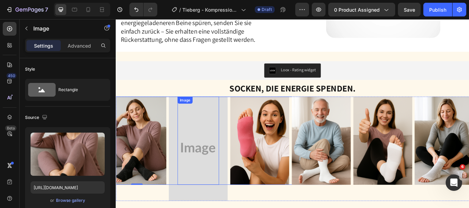
click at [239, 191] on div at bounding box center [283, 161] width 192 height 103
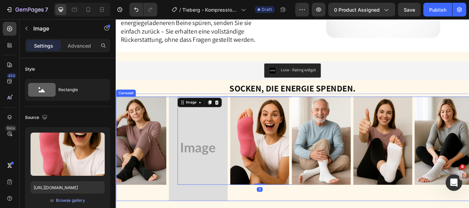
click at [195, 208] on div "Image" at bounding box center [140, 171] width 192 height 122
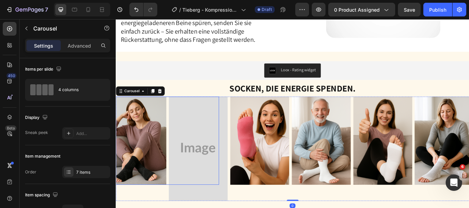
click at [187, 189] on div at bounding box center [140, 161] width 192 height 103
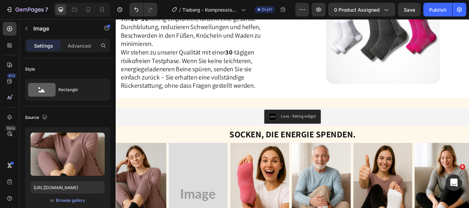
scroll to position [1312, 0]
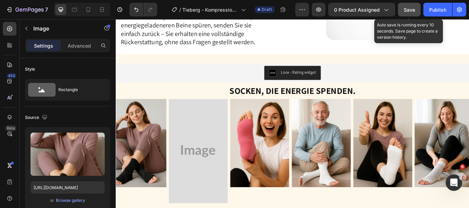
click at [404, 8] on span "Save" at bounding box center [409, 10] width 11 height 6
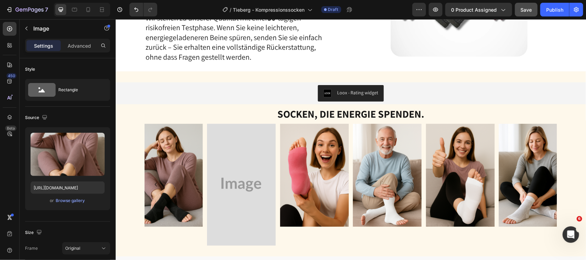
scroll to position [1280, 0]
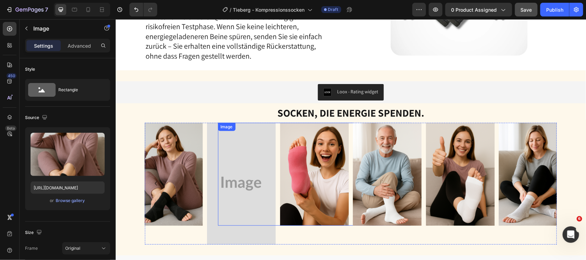
click at [265, 170] on div at bounding box center [314, 174] width 193 height 103
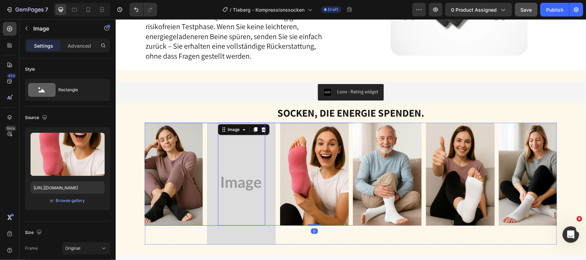
click at [208, 182] on div at bounding box center [168, 174] width 193 height 103
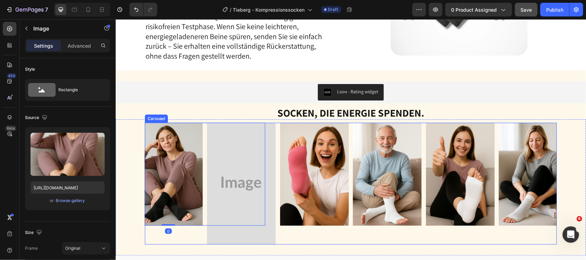
click at [226, 208] on div "Image 0" at bounding box center [168, 184] width 193 height 122
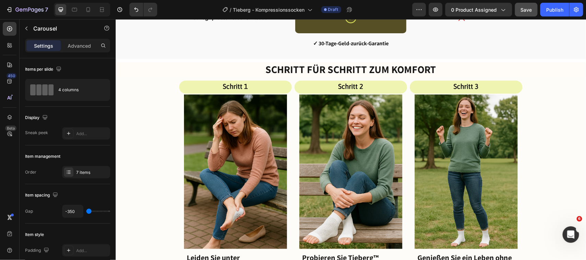
scroll to position [1691, 0]
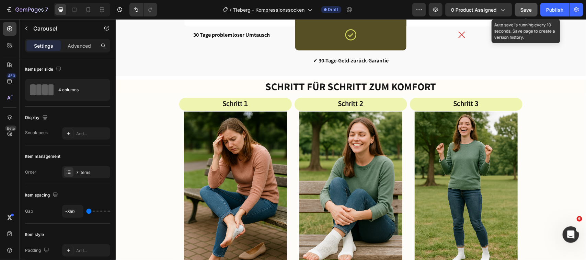
click at [469, 9] on span "Save" at bounding box center [526, 10] width 11 height 6
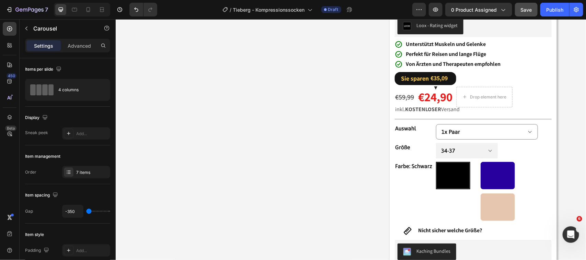
scroll to position [139, 0]
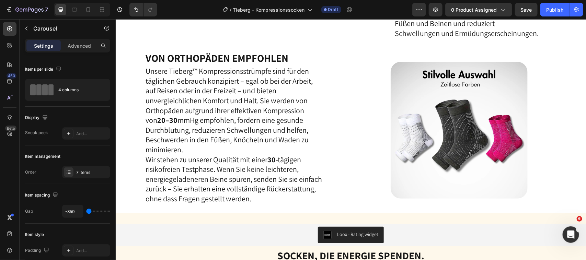
scroll to position [1159, 0]
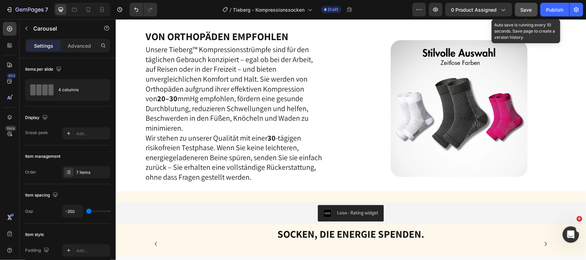
click at [529, 10] on span "Save" at bounding box center [526, 10] width 11 height 6
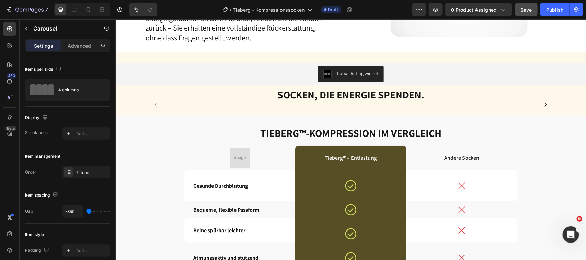
scroll to position [1313, 0]
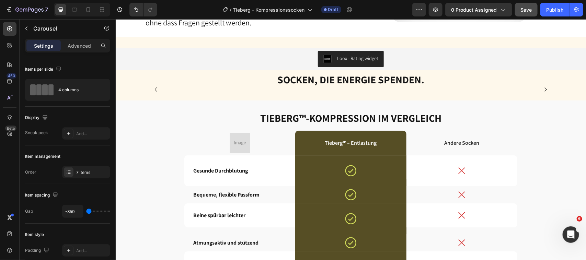
click at [151, 93] on icon "Carousel Back Arrow" at bounding box center [155, 89] width 8 height 8
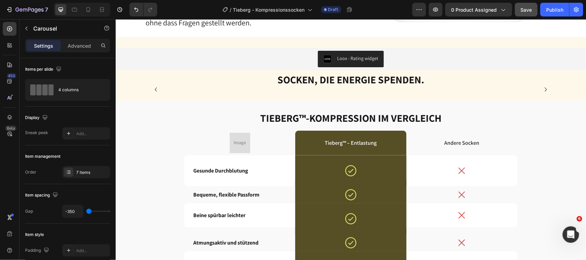
click at [151, 93] on icon "Carousel Back Arrow" at bounding box center [155, 89] width 8 height 8
click at [541, 93] on icon "Carousel Next Arrow" at bounding box center [545, 89] width 8 height 8
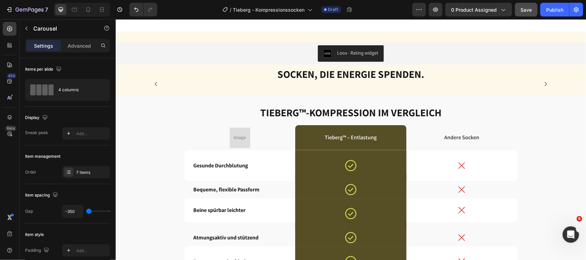
scroll to position [1349, 0]
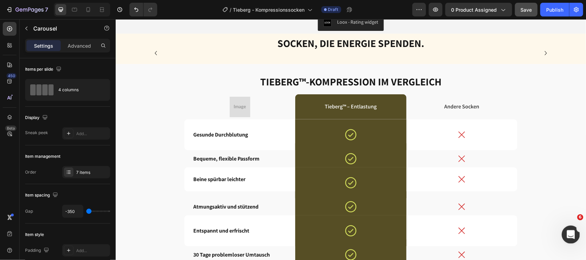
click at [568, 236] on icon "Open Intercom Messenger" at bounding box center [569, 233] width 11 height 11
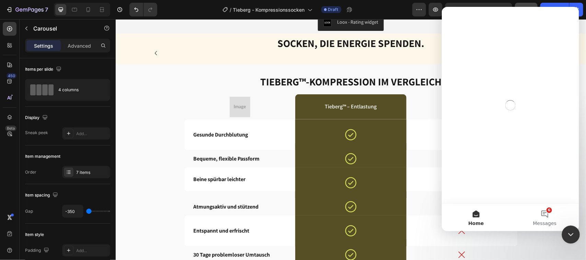
scroll to position [0, 0]
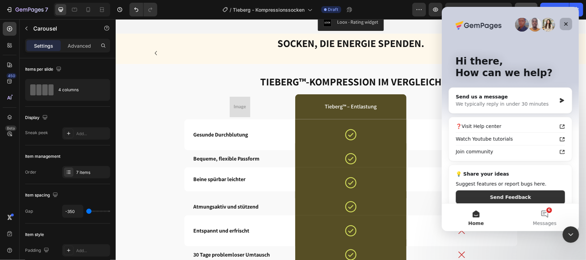
click at [567, 28] on div "Close" at bounding box center [566, 24] width 12 height 12
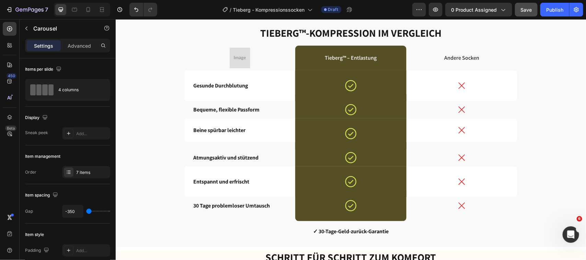
scroll to position [1521, 0]
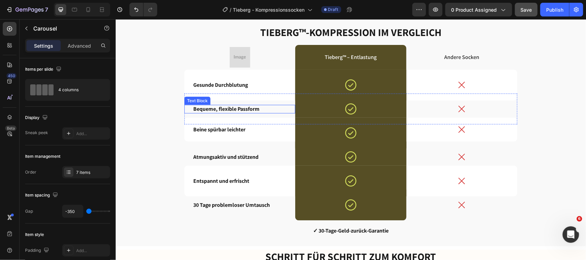
click at [259, 106] on p "Bequeme, flexible Passform" at bounding box center [239, 108] width 93 height 7
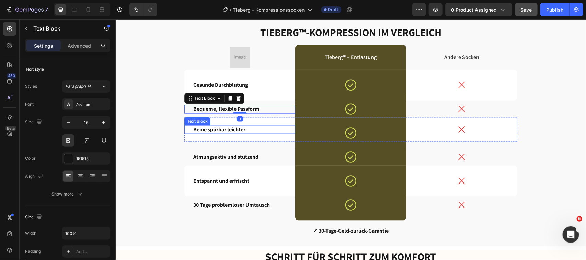
click at [240, 129] on p "Beine spürbar leichter" at bounding box center [239, 129] width 93 height 7
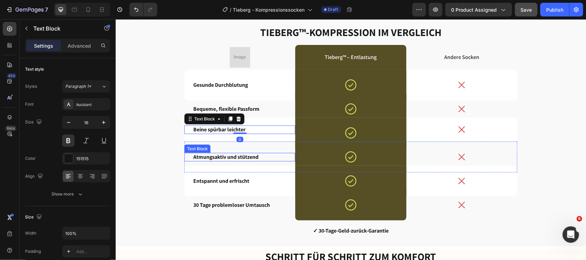
click at [242, 156] on p "Atmungsaktiv und stützend" at bounding box center [239, 156] width 93 height 7
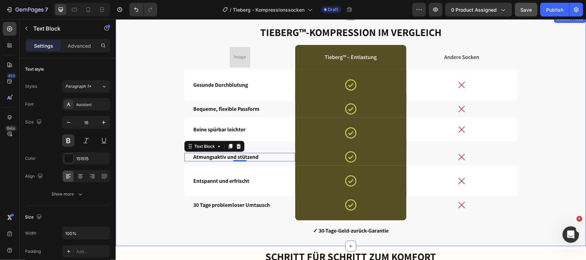
click at [561, 130] on div "Tieberg™-Kompression im Vergleich Heading Image Tieberg™ – Entlastung Text Bloc…" at bounding box center [351, 136] width 460 height 222
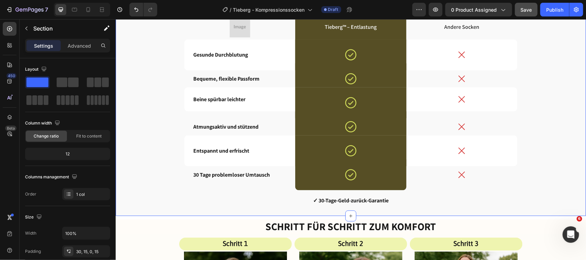
scroll to position [1492, 0]
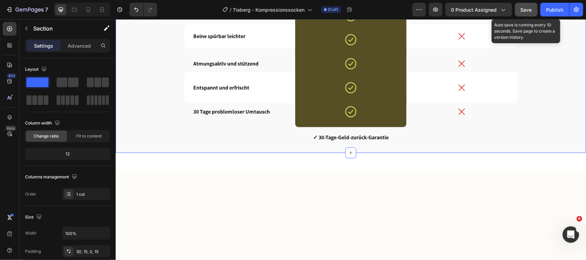
click at [529, 15] on button "Save" at bounding box center [526, 10] width 23 height 14
